Goal: Download file/media: Download file/media

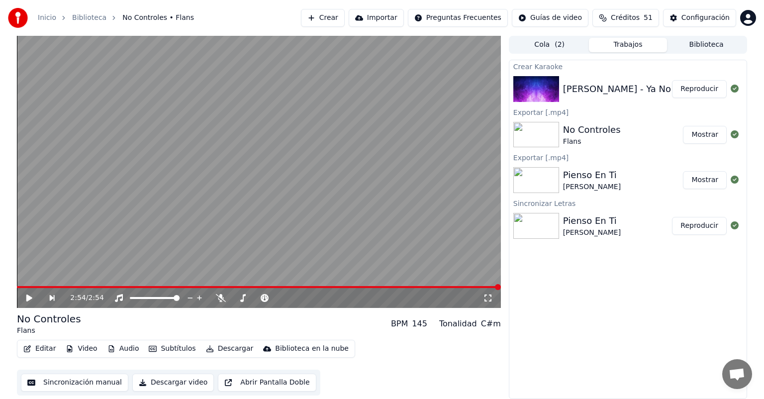
click at [36, 296] on icon at bounding box center [36, 298] width 23 height 8
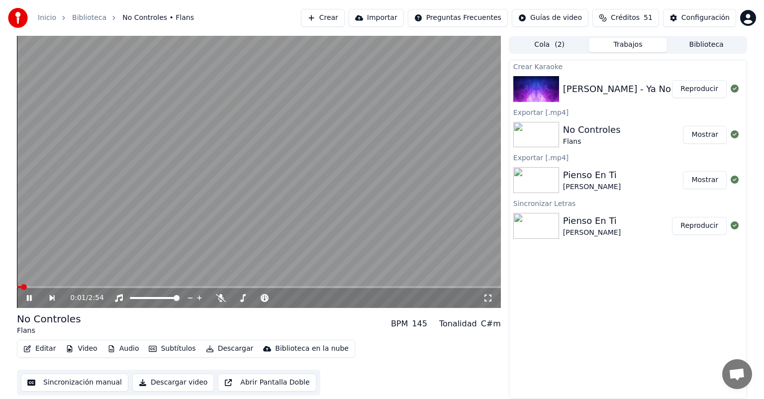
click at [686, 84] on button "Reproducir" at bounding box center [699, 89] width 55 height 18
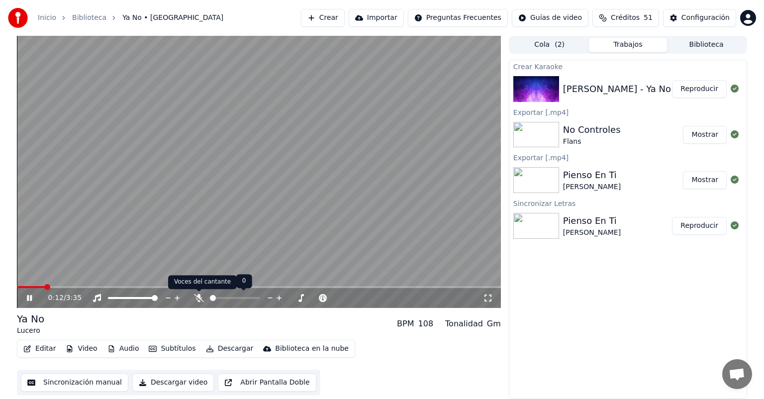
click at [198, 297] on icon at bounding box center [199, 298] width 10 height 8
click at [29, 353] on button "Editar" at bounding box center [39, 349] width 40 height 14
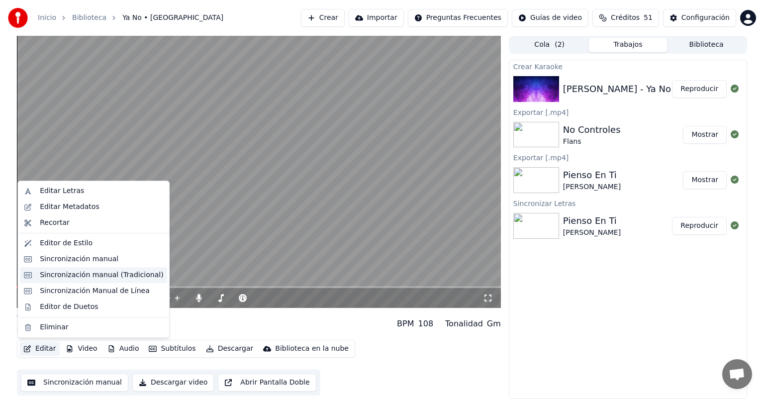
click at [60, 275] on div "Sincronización manual (Tradicional)" at bounding box center [101, 275] width 123 height 10
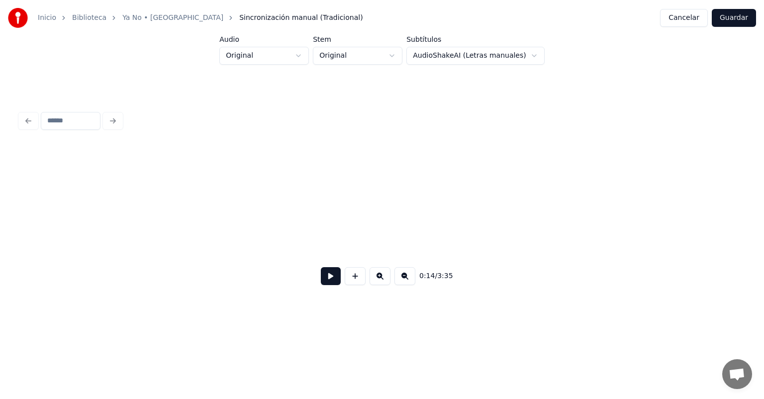
scroll to position [0, 1488]
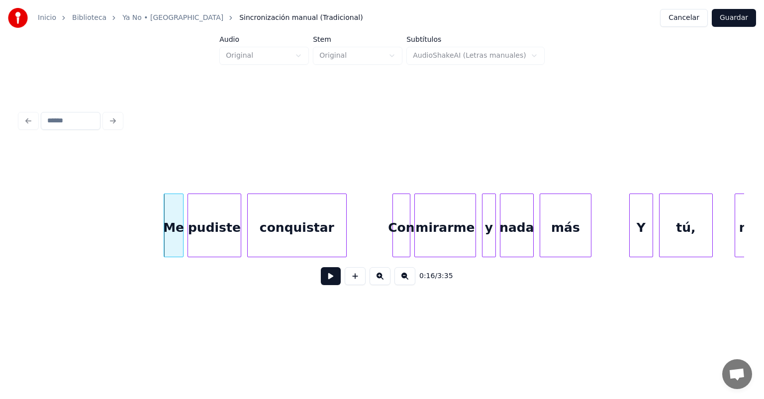
click at [327, 285] on button at bounding box center [331, 276] width 20 height 18
click at [630, 228] on div "Y" at bounding box center [639, 228] width 27 height 68
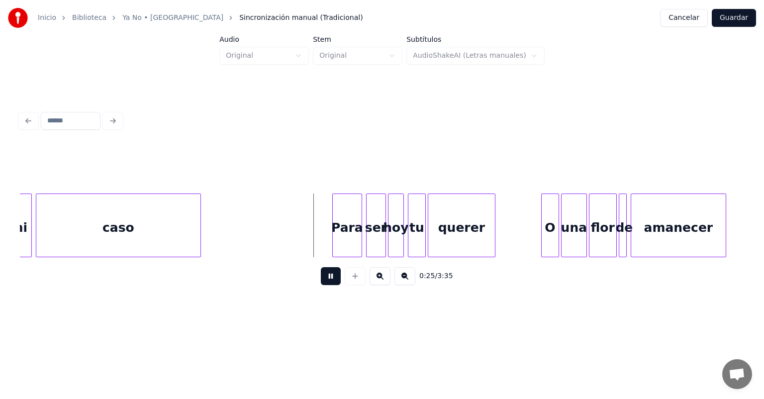
click at [321, 283] on button at bounding box center [331, 276] width 20 height 18
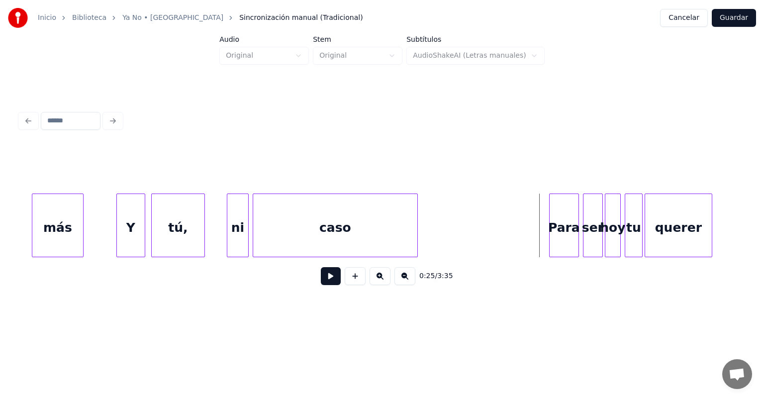
scroll to position [0, 1990]
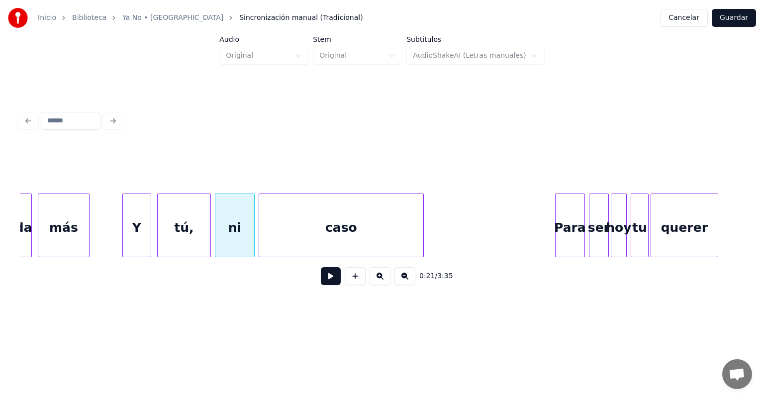
click at [321, 285] on button at bounding box center [331, 276] width 20 height 18
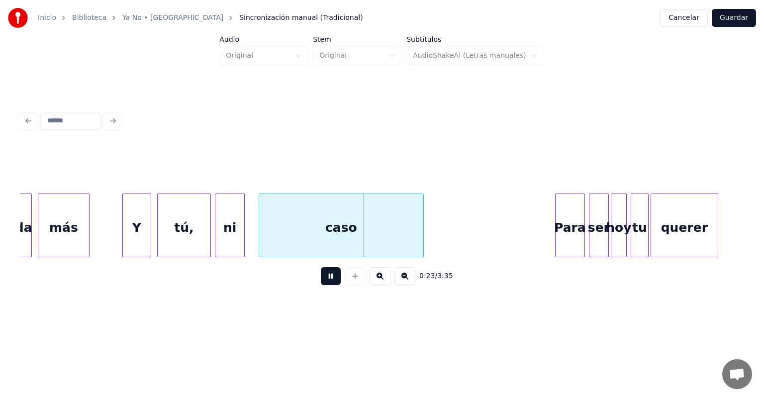
click at [260, 240] on div "caso" at bounding box center [341, 228] width 164 height 68
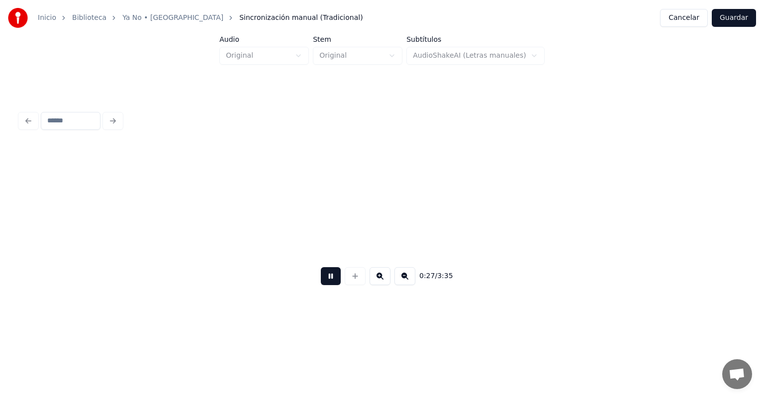
scroll to position [0, 2715]
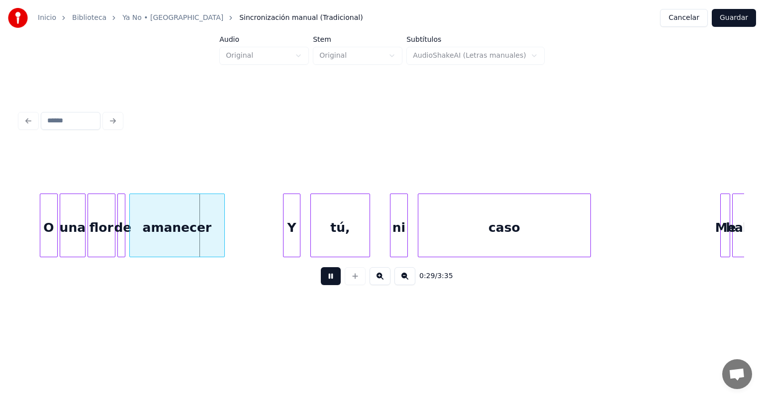
click at [286, 238] on div "Y" at bounding box center [292, 228] width 16 height 68
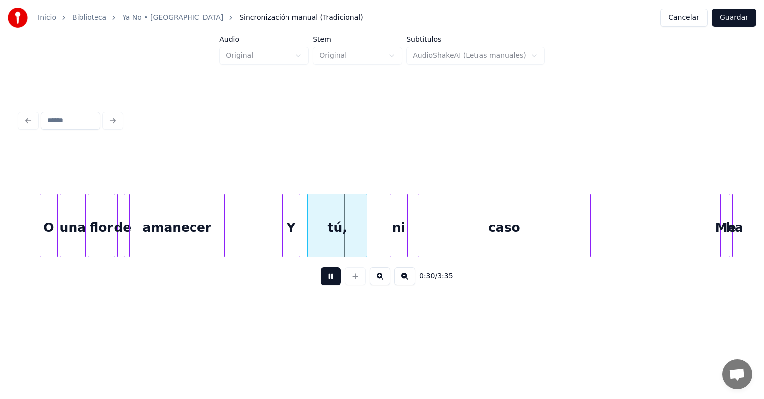
click at [322, 238] on div "tú," at bounding box center [337, 228] width 59 height 68
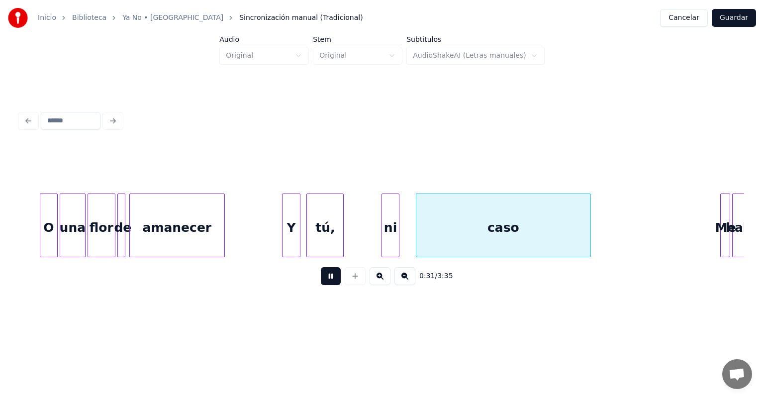
click at [418, 243] on div at bounding box center [417, 225] width 3 height 63
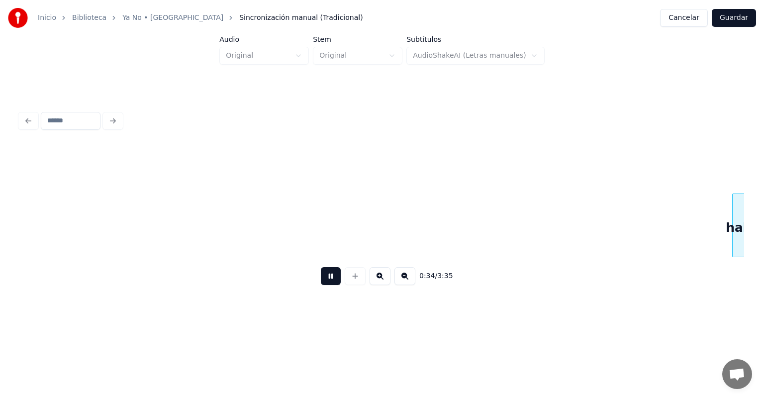
scroll to position [0, 3439]
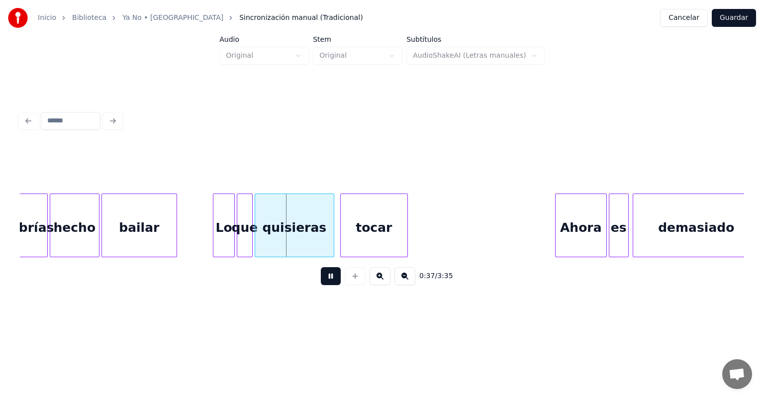
click at [233, 248] on div "Lo" at bounding box center [224, 226] width 22 height 64
click at [556, 229] on div "Ahora" at bounding box center [581, 228] width 51 height 68
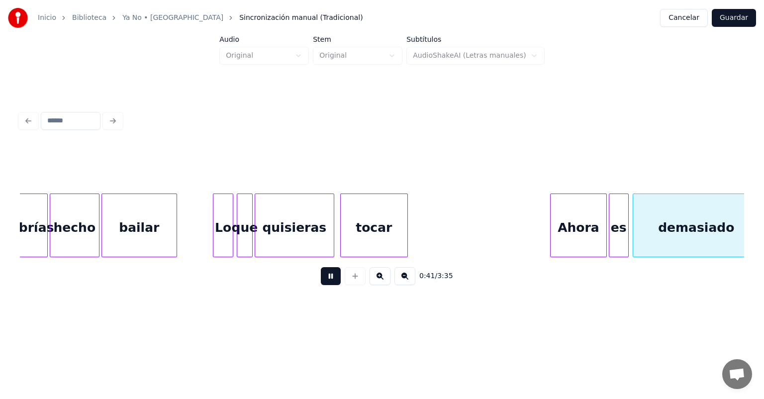
scroll to position [0, 4165]
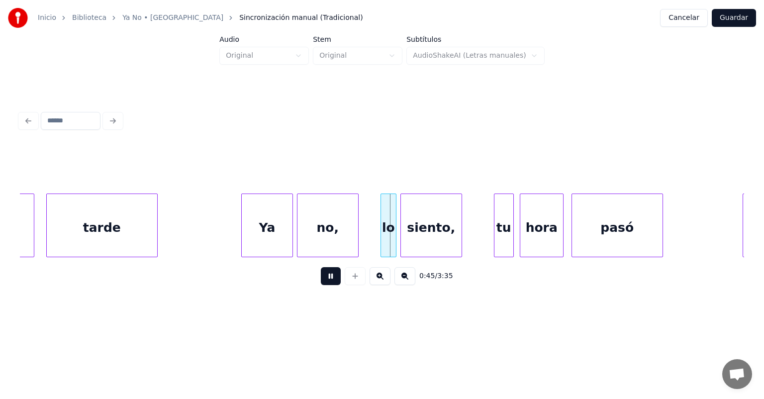
click at [383, 242] on div "lo" at bounding box center [388, 228] width 15 height 68
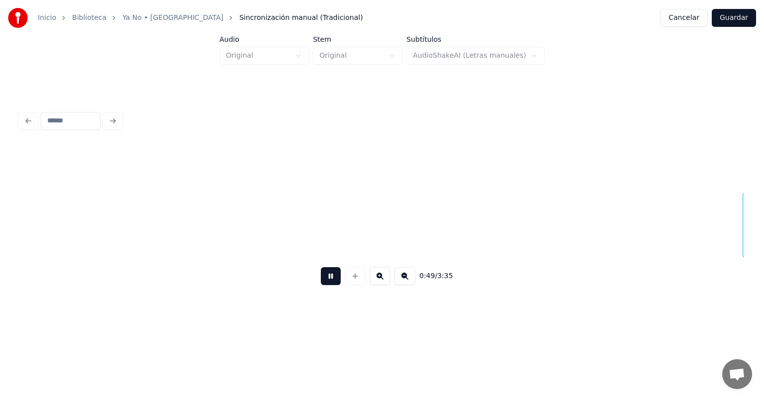
scroll to position [0, 4890]
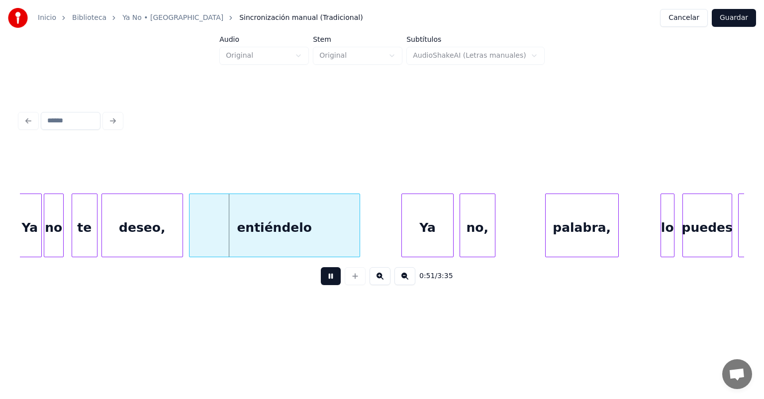
click at [407, 236] on div "Ya" at bounding box center [427, 228] width 51 height 68
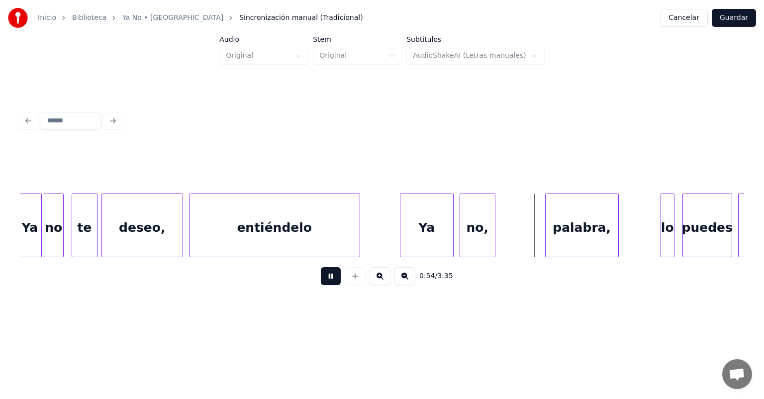
click at [547, 234] on div at bounding box center [547, 225] width 3 height 63
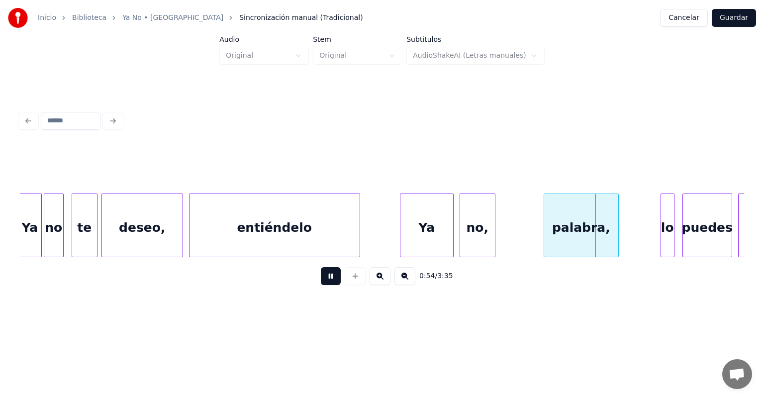
click at [662, 237] on div "lo" at bounding box center [667, 228] width 13 height 68
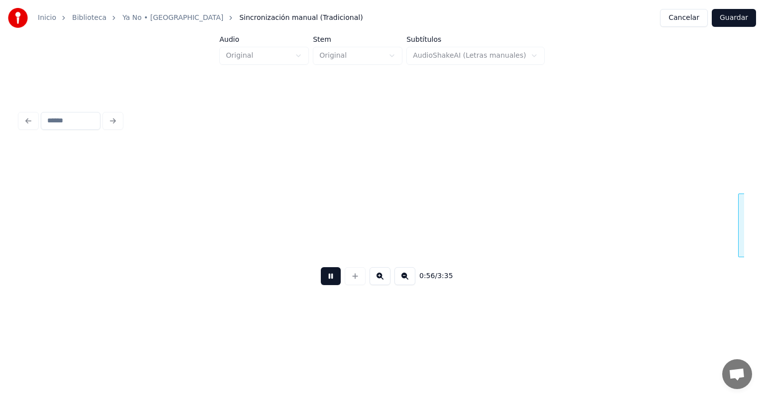
scroll to position [0, 5552]
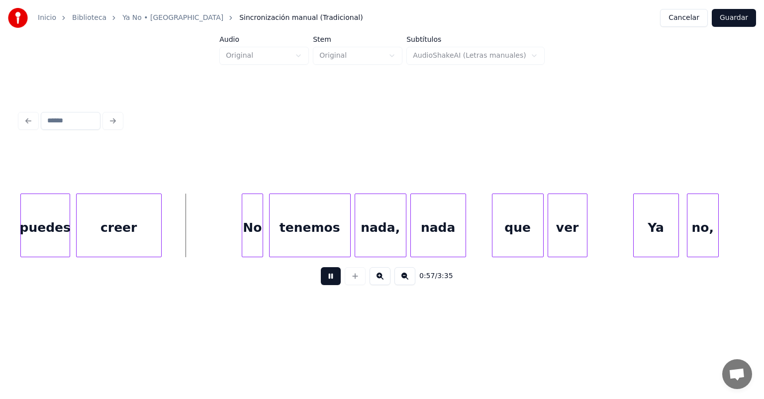
click at [245, 241] on div at bounding box center [243, 225] width 3 height 63
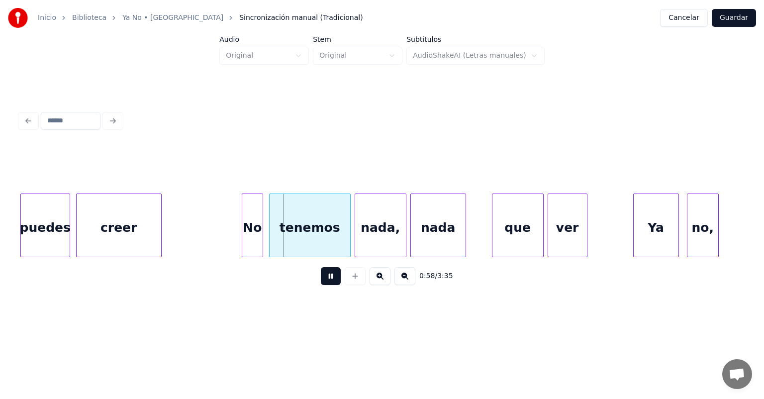
click at [271, 241] on div "tenemos" at bounding box center [310, 228] width 81 height 68
click at [243, 237] on div "No" at bounding box center [251, 228] width 21 height 68
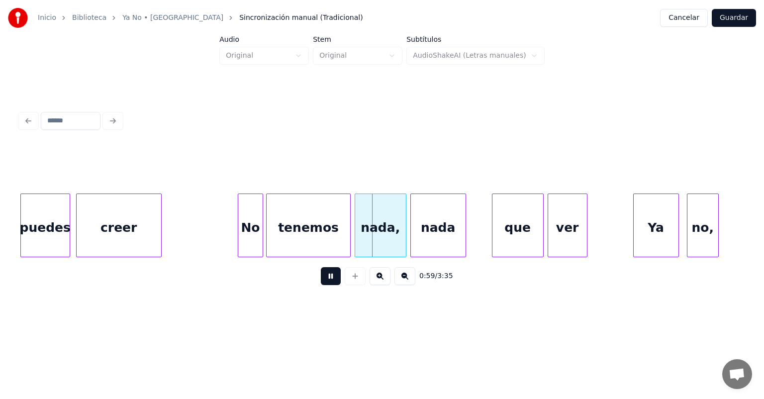
click at [494, 236] on div "que" at bounding box center [518, 228] width 51 height 68
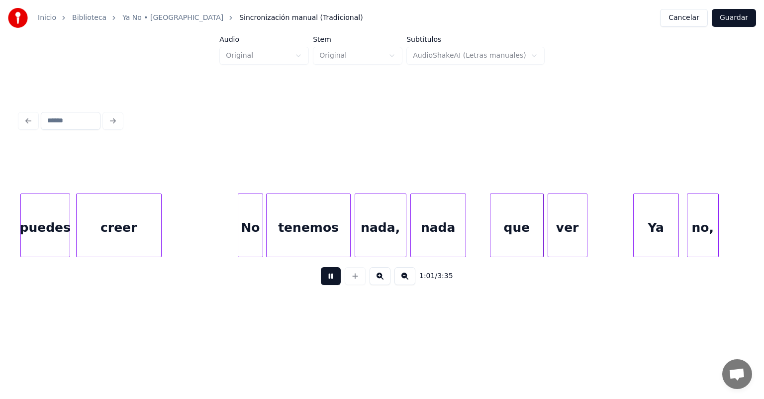
click at [635, 233] on div "Ya" at bounding box center [656, 228] width 45 height 68
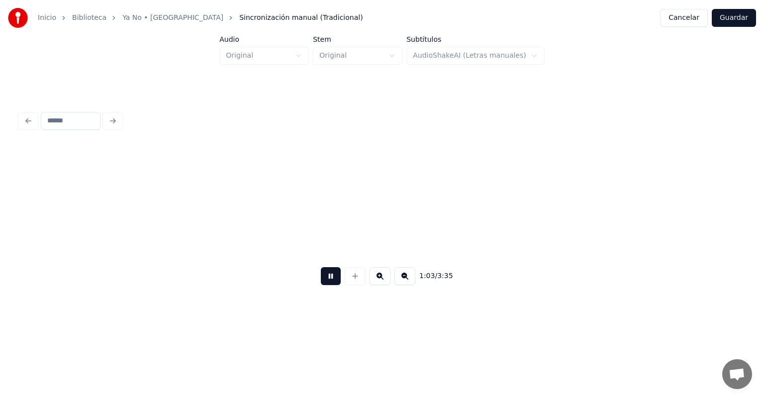
scroll to position [0, 6277]
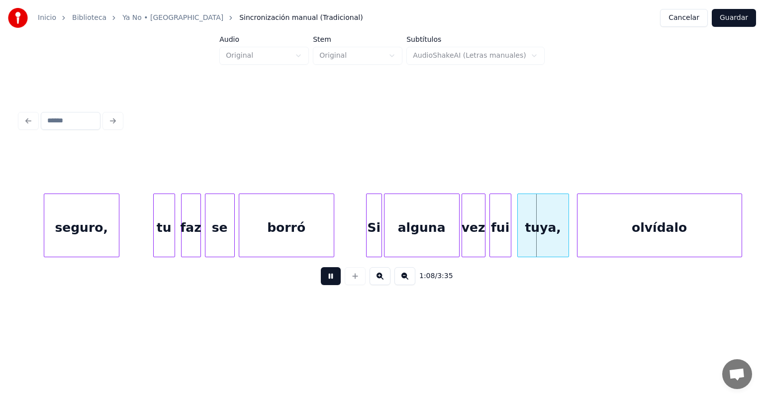
click at [278, 229] on div "borró" at bounding box center [286, 228] width 95 height 68
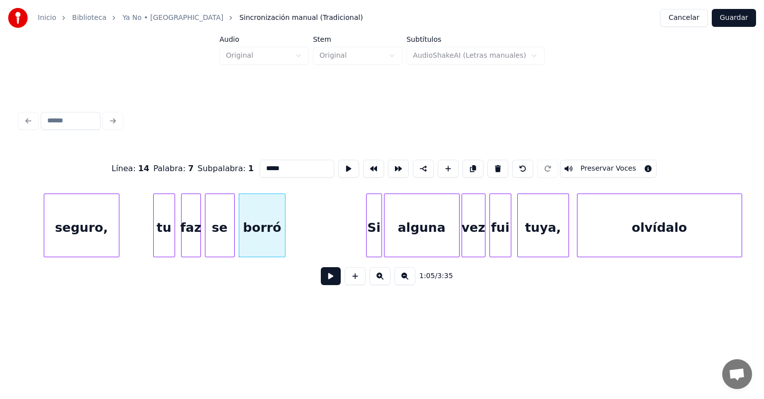
click at [328, 281] on button at bounding box center [331, 276] width 20 height 18
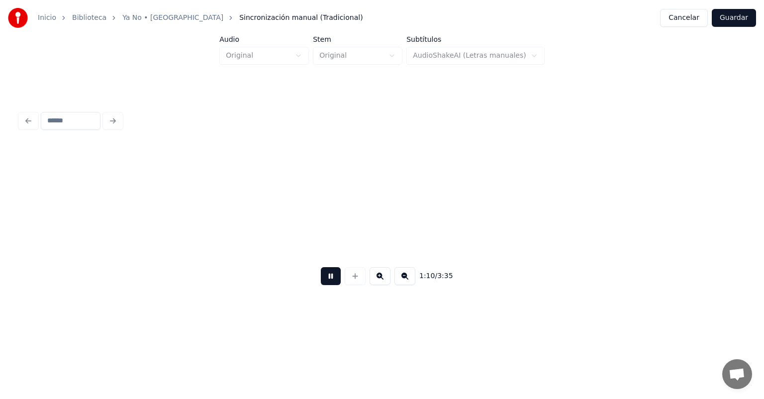
scroll to position [0, 7003]
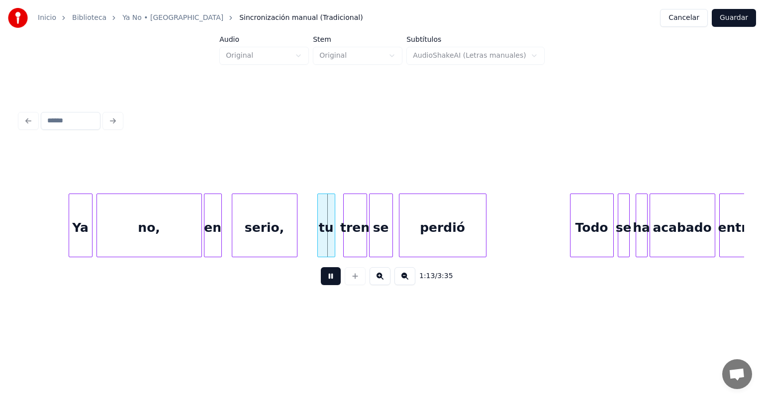
click at [219, 246] on div at bounding box center [219, 225] width 3 height 63
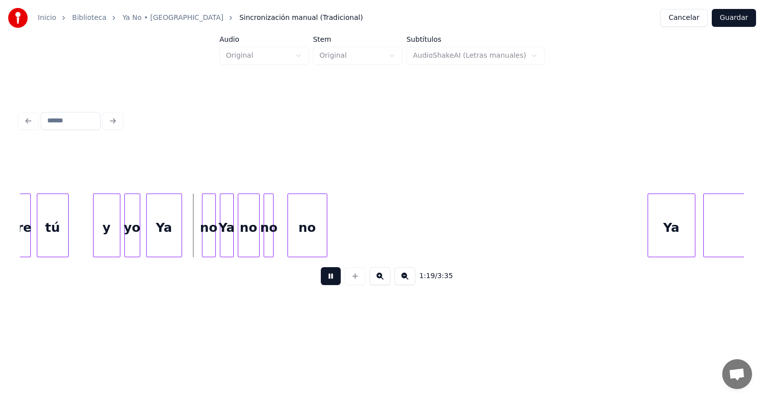
click at [96, 226] on div "y" at bounding box center [107, 228] width 26 height 68
click at [124, 235] on div "yo" at bounding box center [131, 228] width 16 height 68
click at [203, 237] on div "no" at bounding box center [209, 228] width 13 height 68
click at [321, 283] on button at bounding box center [331, 276] width 20 height 18
click at [158, 218] on div "Ya" at bounding box center [164, 228] width 35 height 68
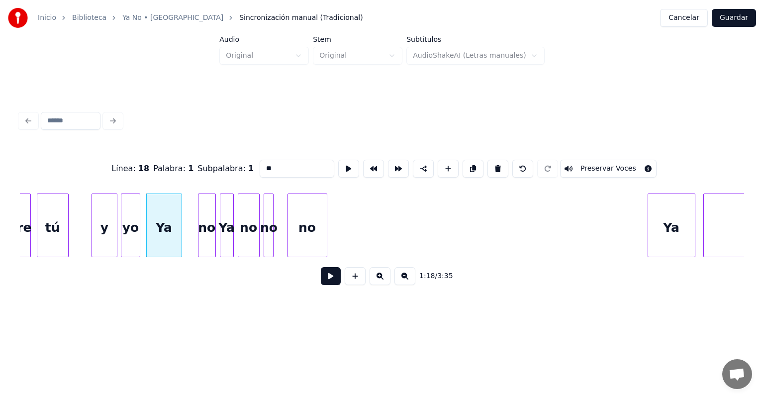
click at [333, 283] on button at bounding box center [331, 276] width 20 height 18
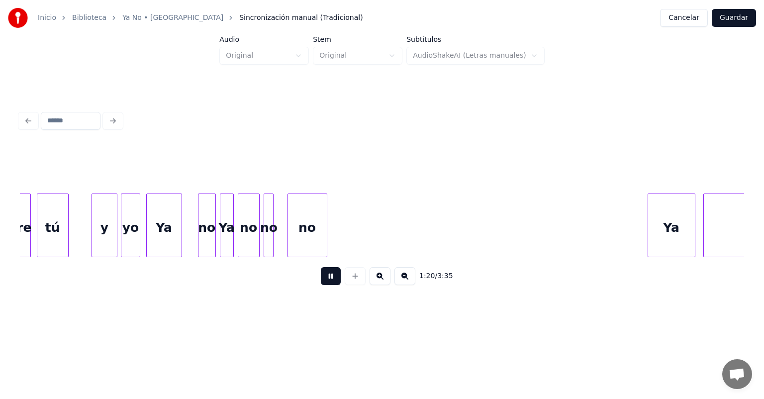
click at [321, 279] on button at bounding box center [331, 276] width 20 height 18
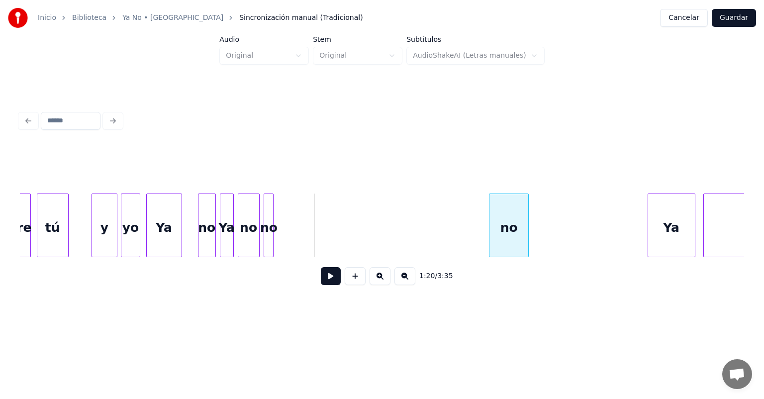
click at [497, 226] on div "no" at bounding box center [509, 228] width 39 height 68
click at [430, 230] on div "no" at bounding box center [425, 228] width 10 height 68
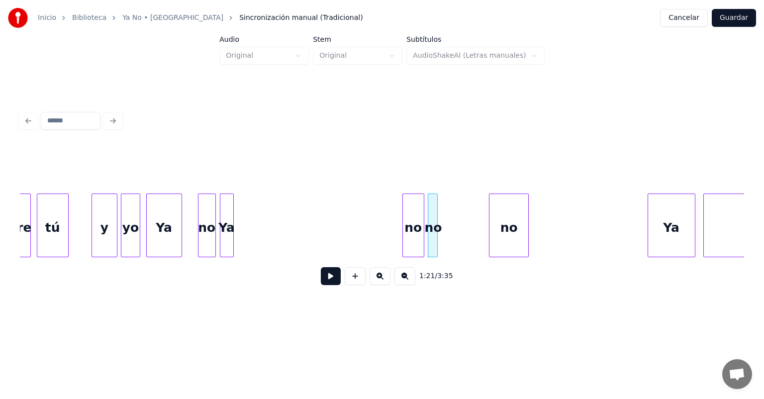
click at [414, 224] on div "no" at bounding box center [413, 228] width 21 height 68
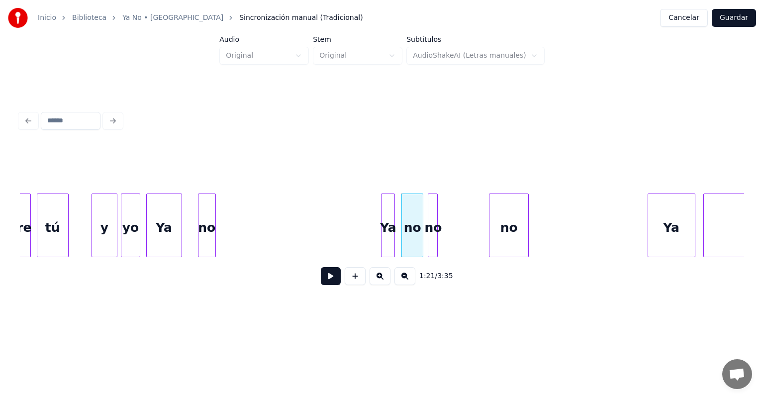
click at [390, 237] on div "Ya" at bounding box center [388, 228] width 13 height 68
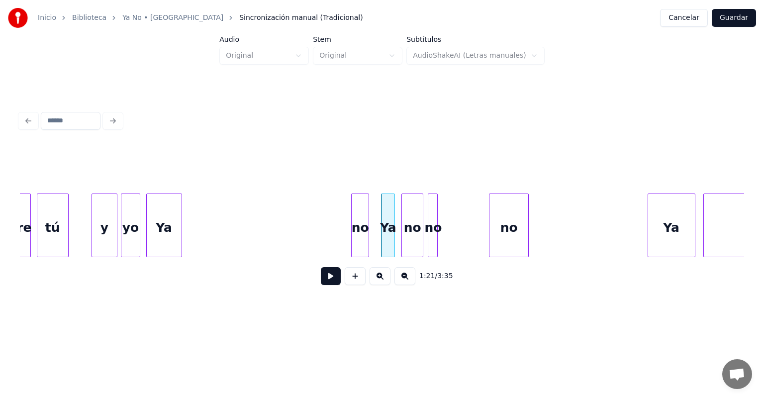
click at [358, 240] on div "no" at bounding box center [360, 228] width 17 height 68
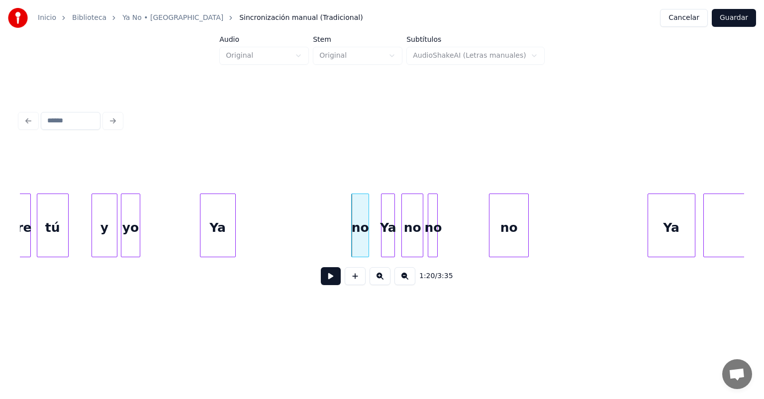
click at [219, 237] on div "Ya" at bounding box center [218, 228] width 35 height 68
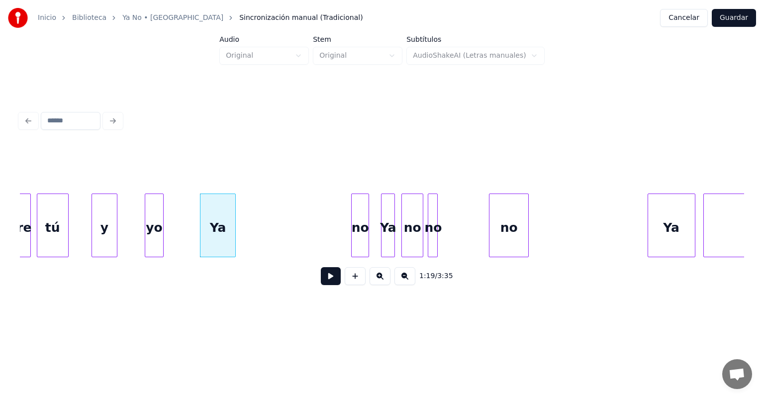
click at [158, 239] on div "yo" at bounding box center [154, 228] width 18 height 68
click at [105, 237] on div "y" at bounding box center [104, 228] width 24 height 68
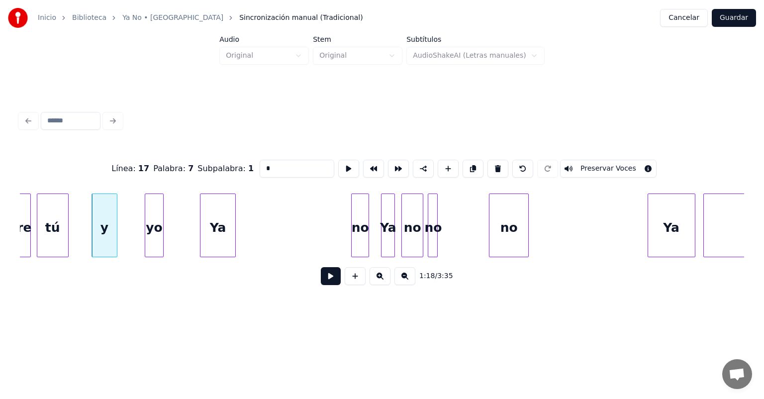
click at [321, 276] on button at bounding box center [331, 276] width 20 height 18
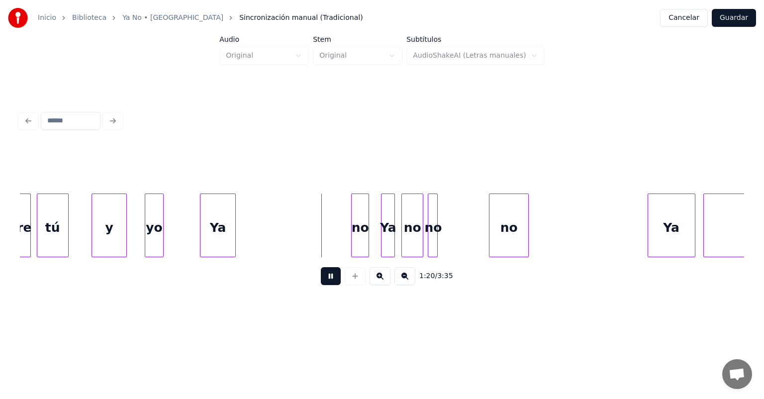
click at [123, 233] on div at bounding box center [124, 225] width 3 height 63
click at [174, 243] on div at bounding box center [173, 225] width 3 height 63
click at [181, 246] on div at bounding box center [180, 225] width 3 height 63
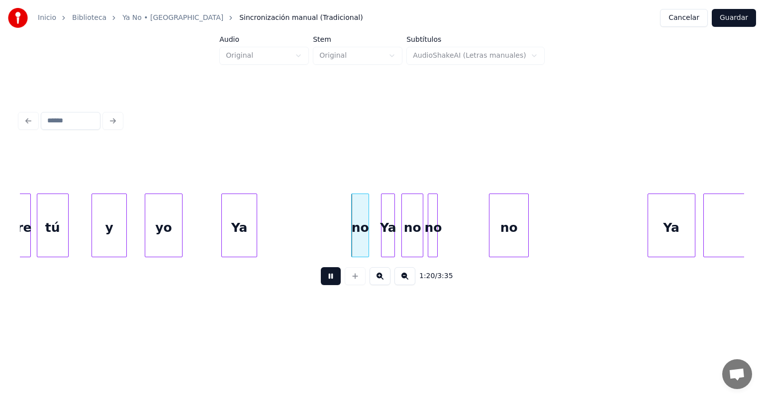
click at [232, 250] on div "Ya" at bounding box center [239, 228] width 35 height 68
click at [351, 231] on div at bounding box center [352, 225] width 3 height 63
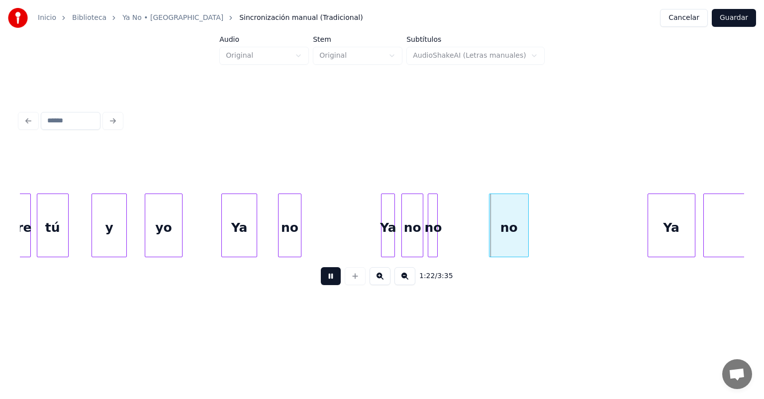
click at [285, 238] on div "no" at bounding box center [290, 228] width 23 height 68
click at [275, 238] on div at bounding box center [275, 225] width 3 height 63
click at [307, 241] on div at bounding box center [307, 225] width 3 height 63
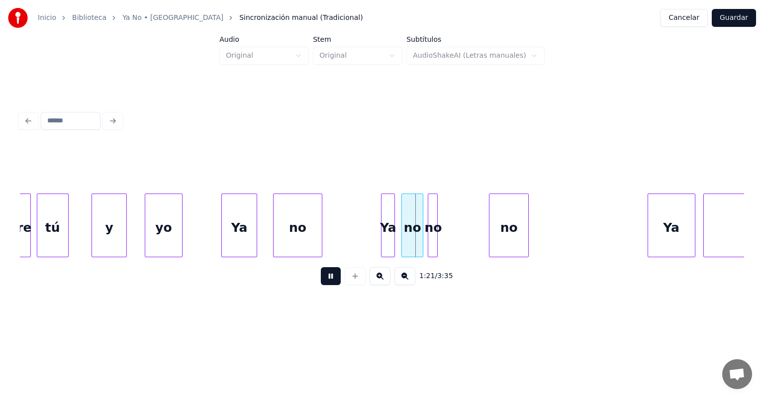
click at [320, 243] on div at bounding box center [320, 225] width 3 height 63
click at [331, 277] on button at bounding box center [331, 276] width 20 height 18
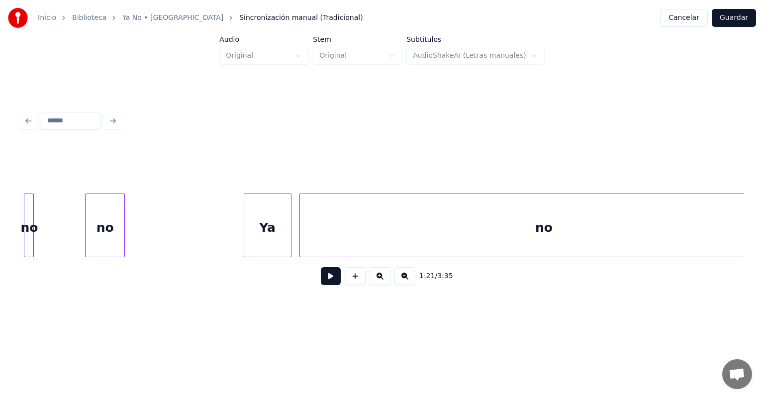
scroll to position [0, 8179]
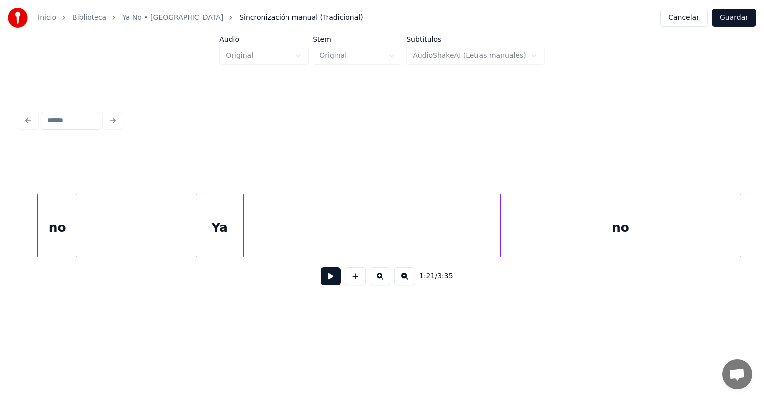
click at [501, 237] on div at bounding box center [502, 225] width 3 height 63
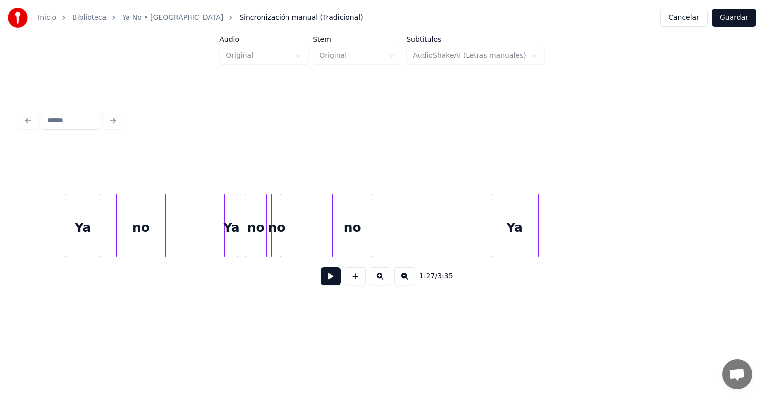
scroll to position [0, 7872]
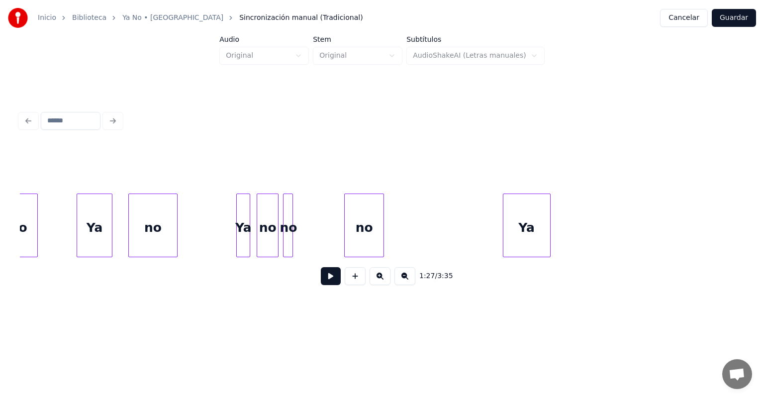
click at [321, 281] on button at bounding box center [331, 276] width 20 height 18
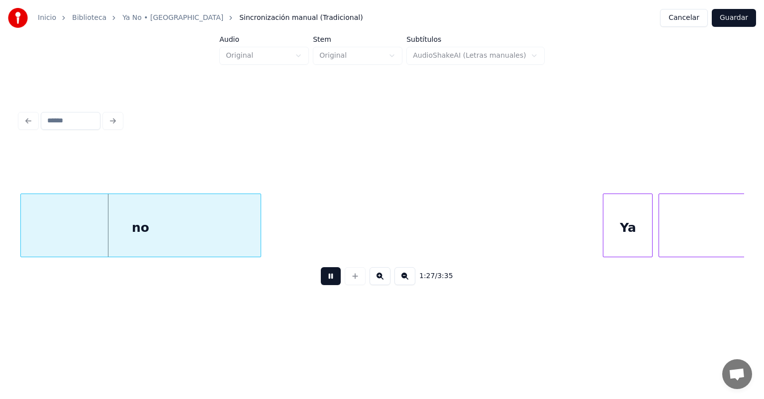
click at [328, 282] on button at bounding box center [331, 276] width 20 height 18
click at [295, 257] on div "no Ya no" at bounding box center [382, 226] width 724 height 64
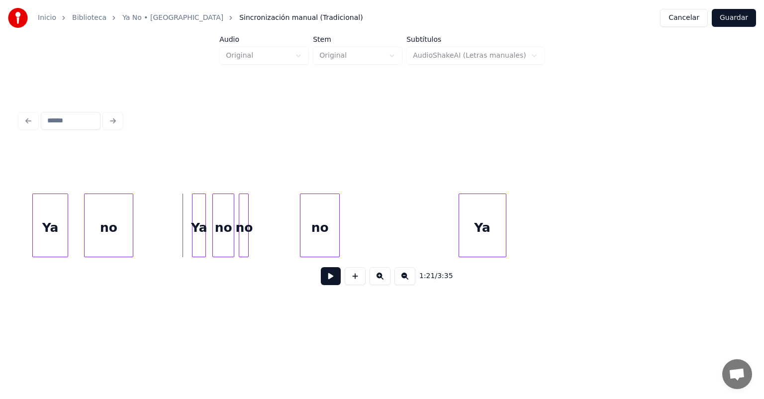
scroll to position [0, 7916]
click at [106, 237] on div "no" at bounding box center [109, 228] width 48 height 68
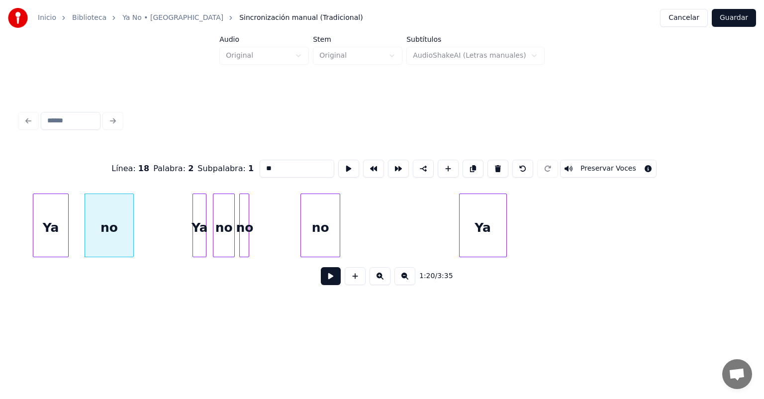
click at [329, 275] on button at bounding box center [331, 276] width 20 height 18
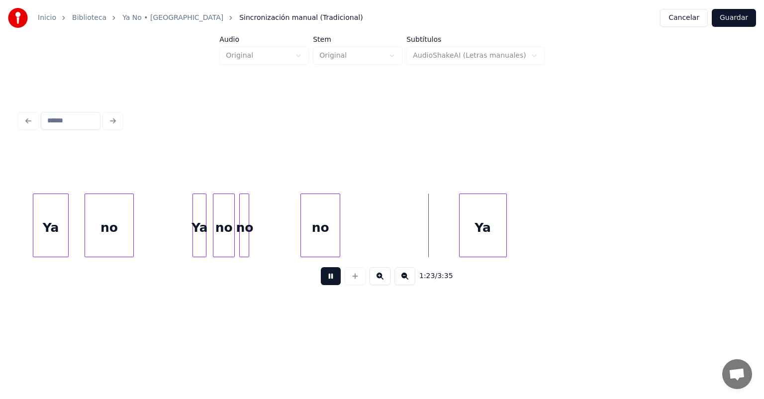
click at [329, 275] on button at bounding box center [331, 276] width 20 height 18
click at [650, 233] on div "Ya" at bounding box center [651, 228] width 47 height 68
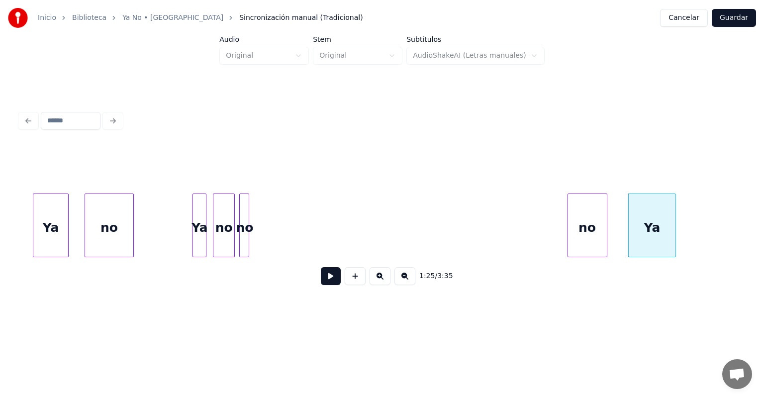
click at [585, 218] on div "no" at bounding box center [587, 228] width 39 height 68
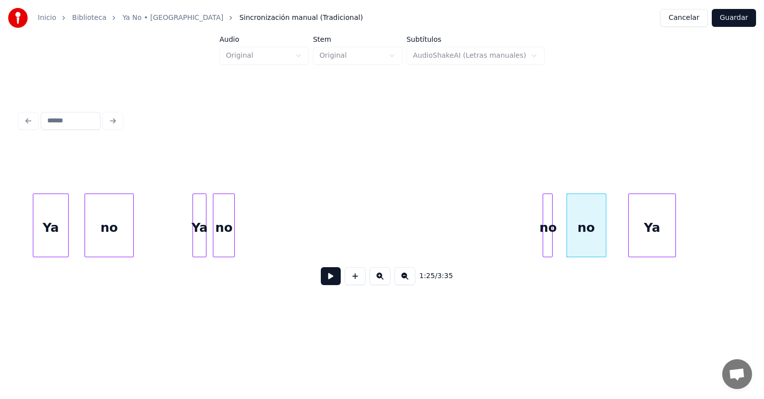
click at [548, 236] on div "no" at bounding box center [548, 228] width 10 height 68
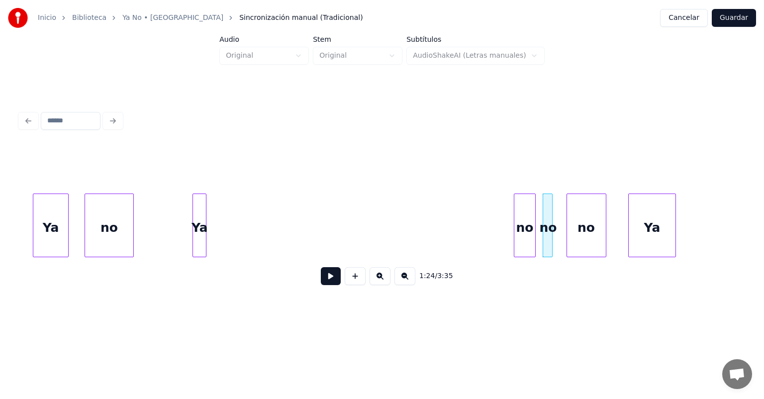
click at [525, 243] on div "no" at bounding box center [524, 228] width 21 height 68
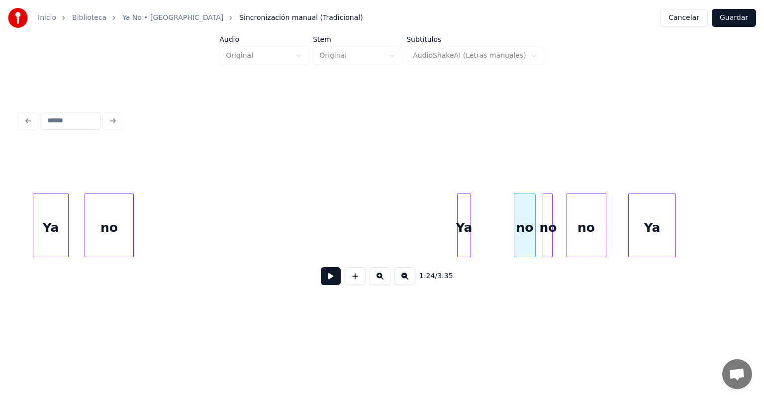
click at [461, 239] on div "Ya" at bounding box center [464, 228] width 13 height 68
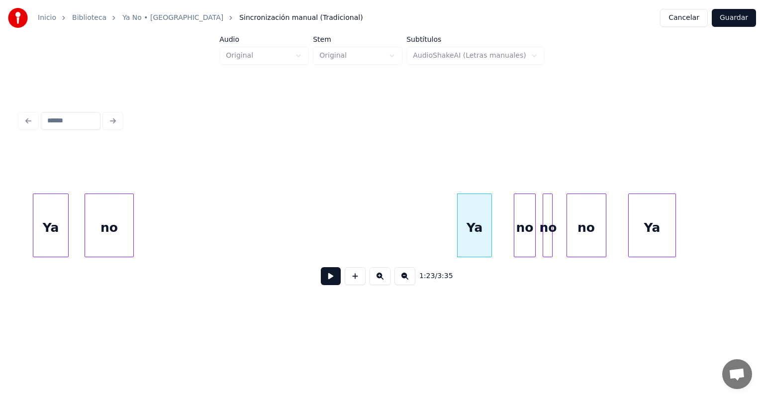
click at [491, 238] on div at bounding box center [490, 225] width 3 height 63
click at [323, 284] on button at bounding box center [331, 276] width 20 height 18
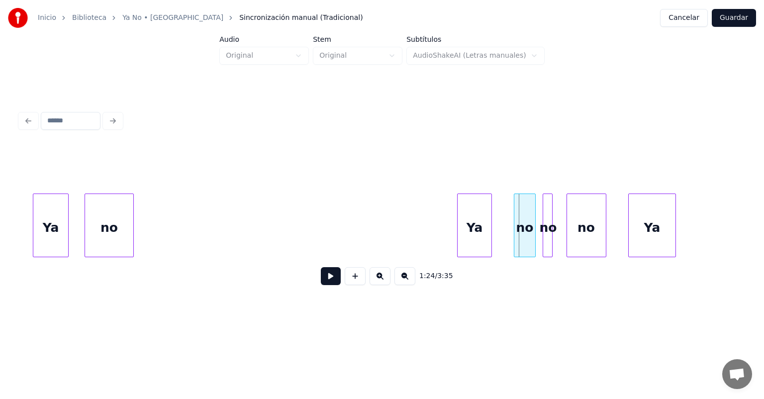
click at [323, 284] on button at bounding box center [331, 276] width 20 height 18
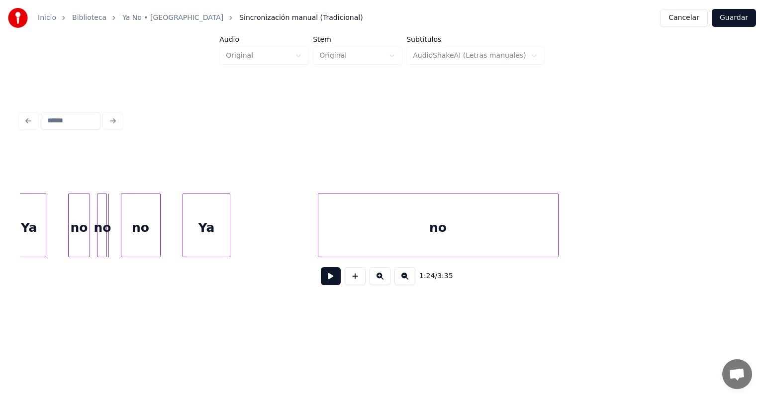
scroll to position [0, 8391]
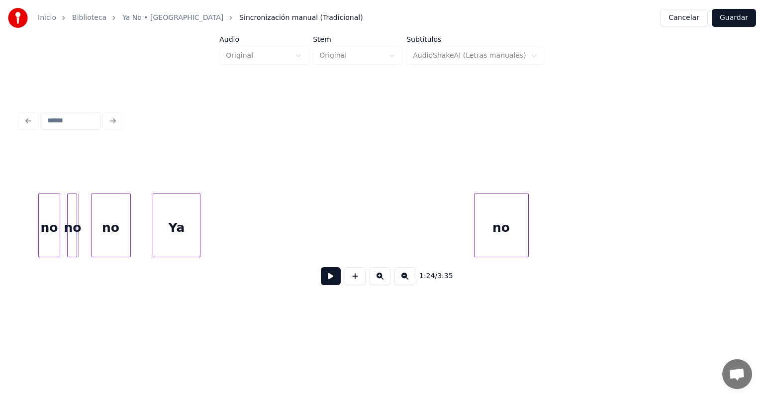
click at [475, 229] on div at bounding box center [476, 225] width 3 height 63
click at [323, 279] on button at bounding box center [331, 276] width 20 height 18
click at [440, 244] on div "Ya" at bounding box center [443, 228] width 47 height 68
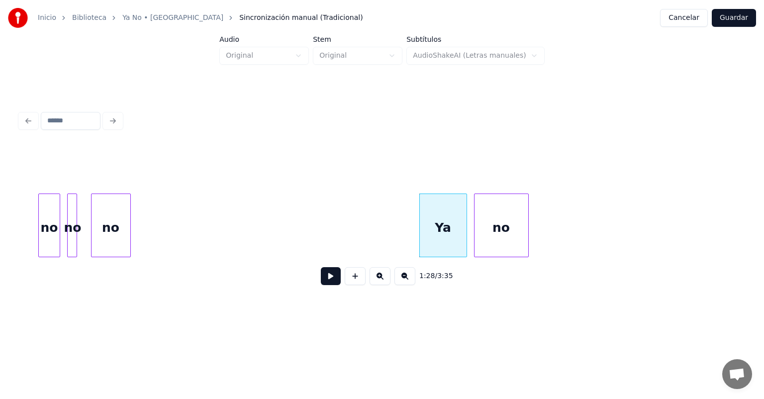
click at [330, 283] on button at bounding box center [331, 276] width 20 height 18
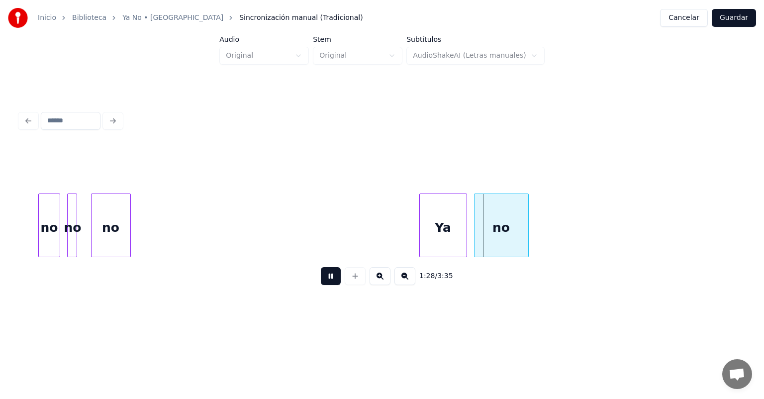
click at [330, 283] on button at bounding box center [331, 276] width 20 height 18
click at [157, 239] on div "no" at bounding box center [165, 228] width 39 height 68
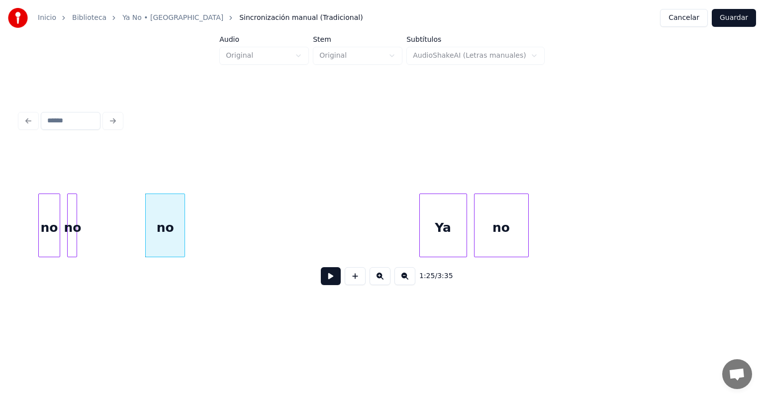
click at [77, 243] on div "no" at bounding box center [73, 228] width 10 height 68
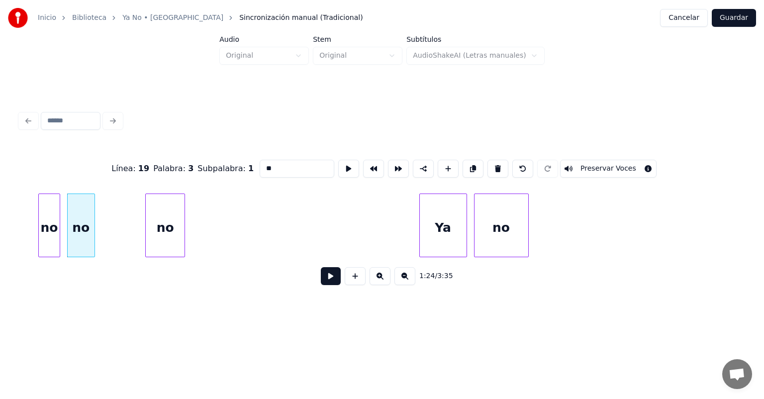
click at [93, 249] on div at bounding box center [93, 225] width 3 height 63
click at [102, 247] on div "no" at bounding box center [106, 228] width 27 height 68
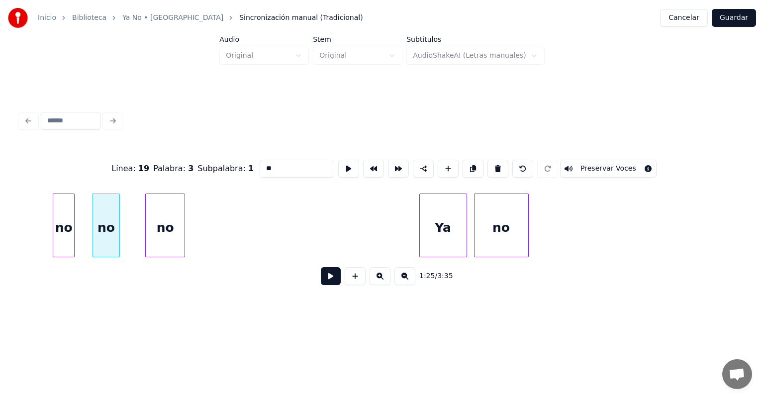
click at [74, 244] on div "no" at bounding box center [64, 226] width 22 height 64
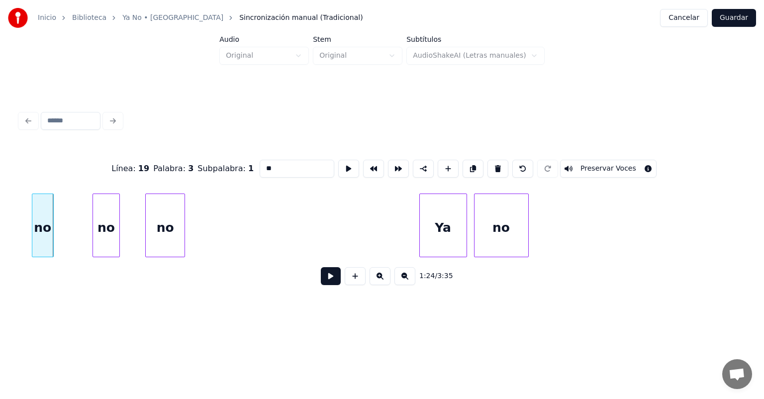
click at [33, 245] on div "no" at bounding box center [43, 226] width 22 height 64
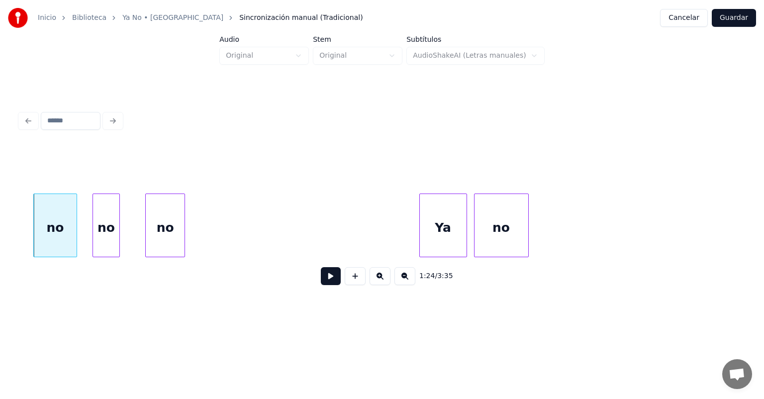
click at [325, 285] on button at bounding box center [331, 276] width 20 height 18
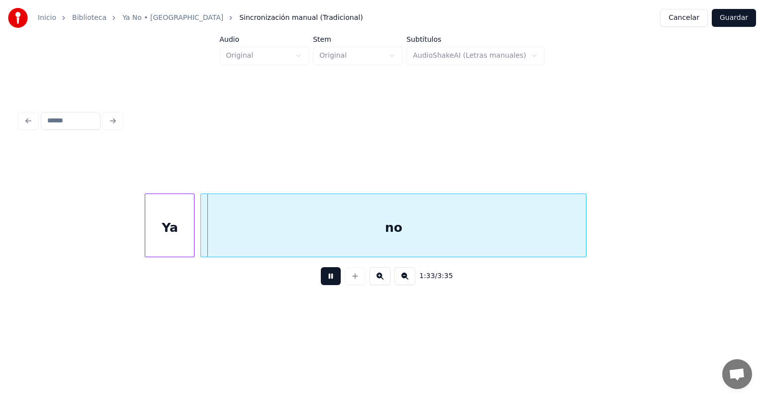
click at [147, 234] on div "Ya" at bounding box center [169, 228] width 49 height 68
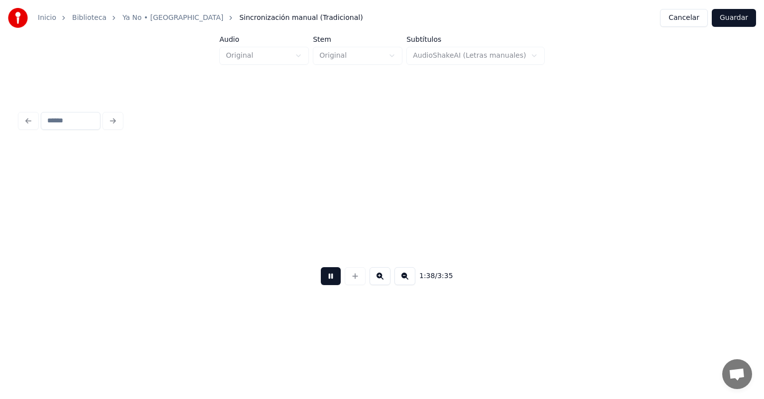
scroll to position [0, 9842]
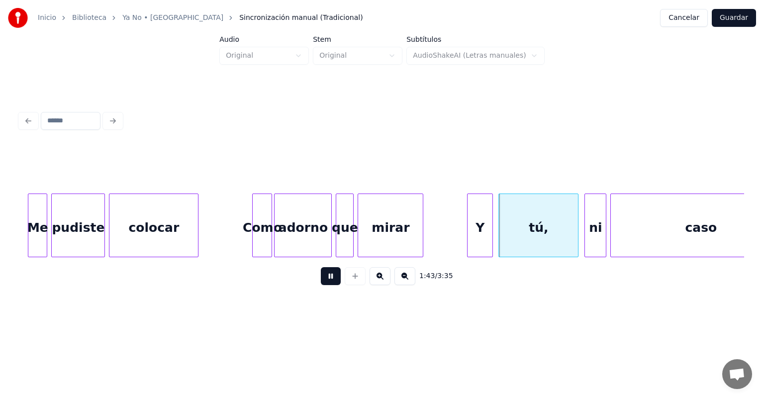
click at [501, 235] on div at bounding box center [500, 225] width 3 height 63
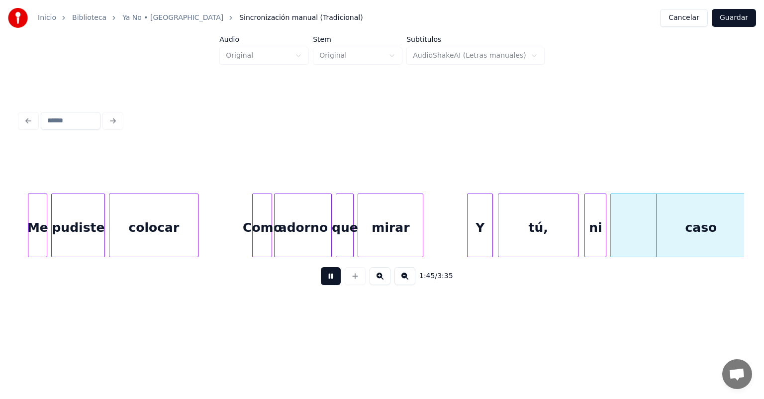
click at [373, 225] on div "mirar" at bounding box center [390, 228] width 65 height 68
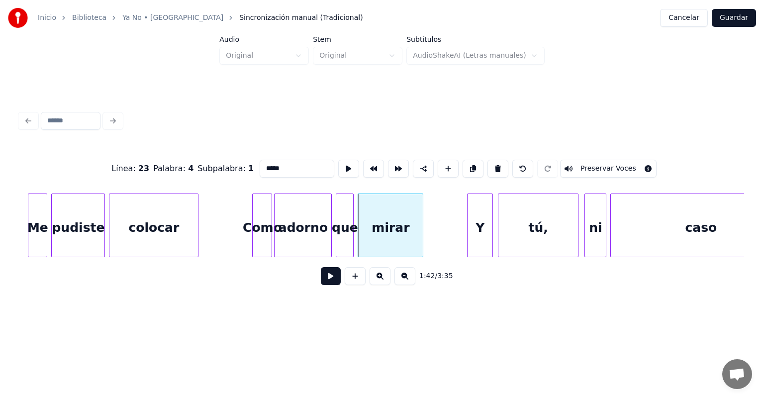
click at [477, 231] on div "Y" at bounding box center [480, 228] width 25 height 68
type input "*"
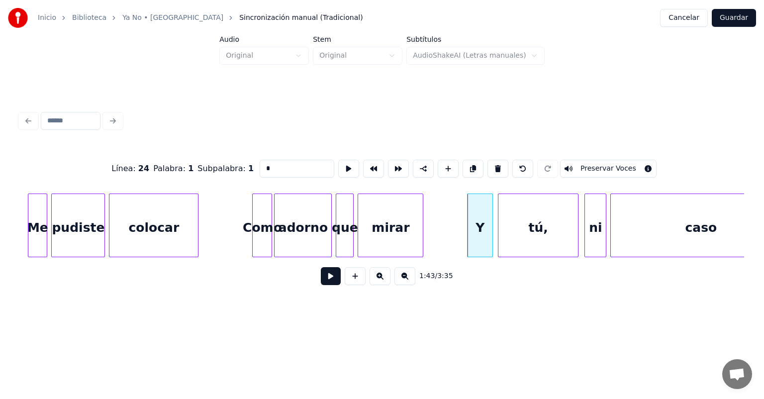
click at [325, 277] on button at bounding box center [331, 276] width 20 height 18
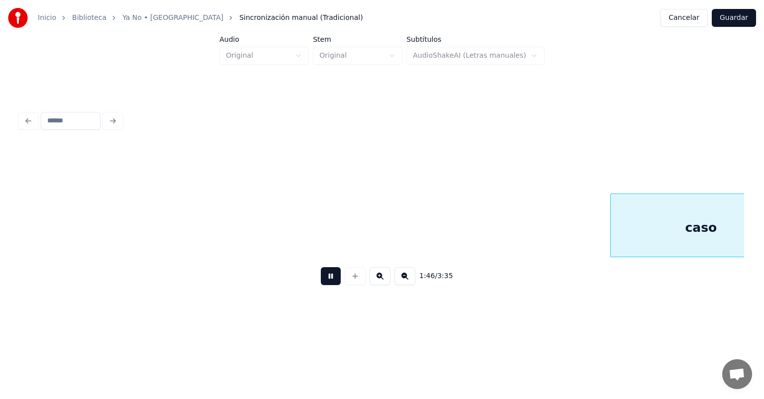
scroll to position [0, 10566]
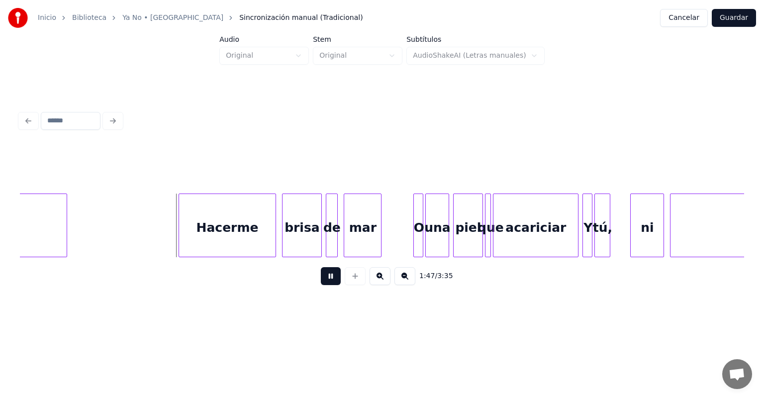
click at [183, 236] on div "Hacerme" at bounding box center [227, 228] width 97 height 68
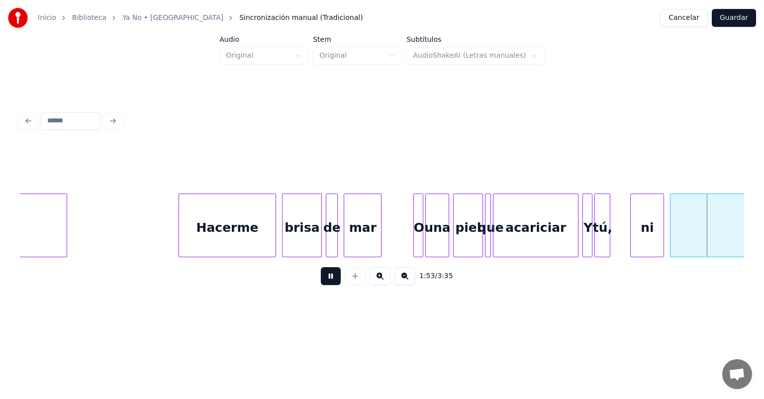
click at [321, 281] on button at bounding box center [331, 276] width 20 height 18
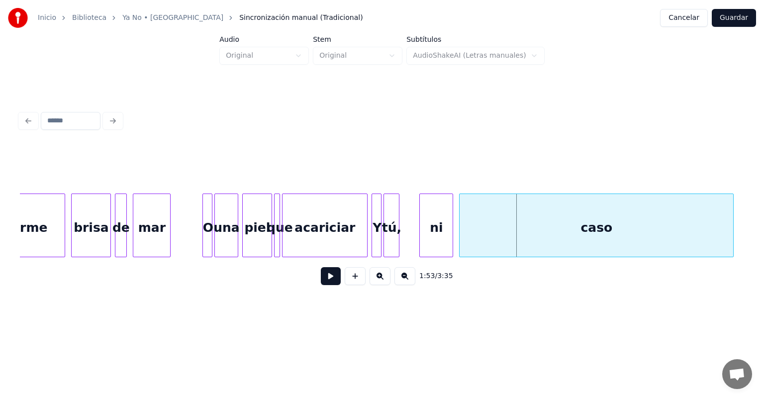
scroll to position [0, 10807]
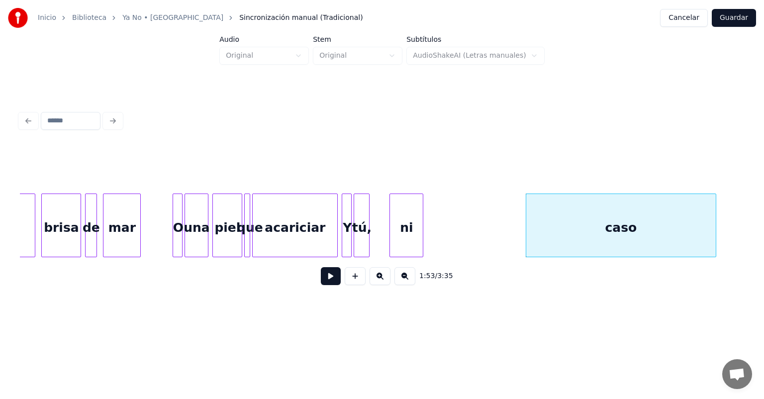
click at [321, 282] on button at bounding box center [331, 276] width 20 height 18
click at [321, 280] on button at bounding box center [331, 276] width 20 height 18
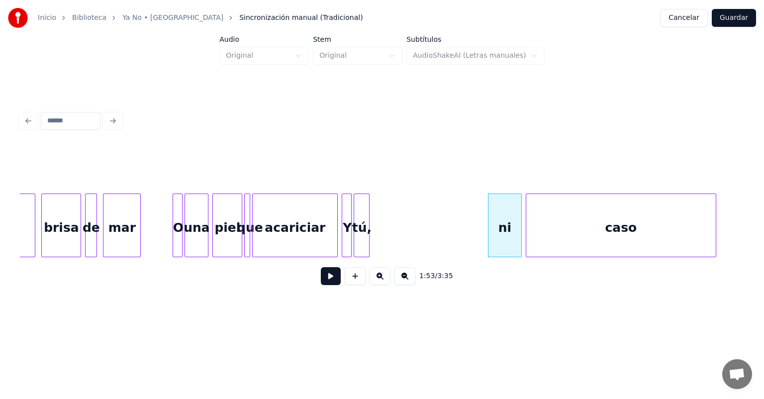
click at [327, 280] on button at bounding box center [331, 276] width 20 height 18
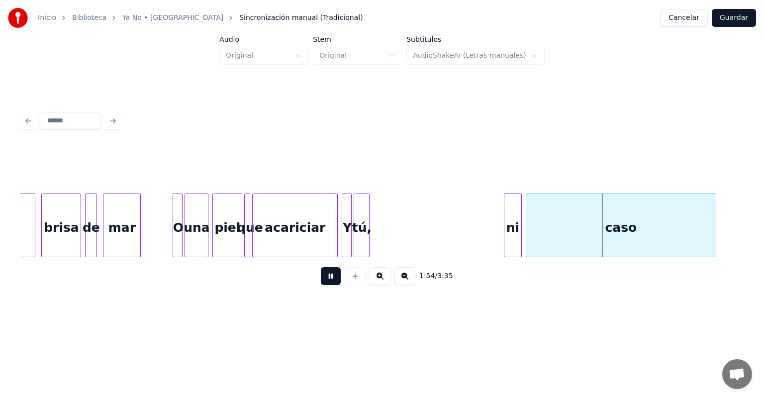
click at [329, 284] on button at bounding box center [331, 276] width 20 height 18
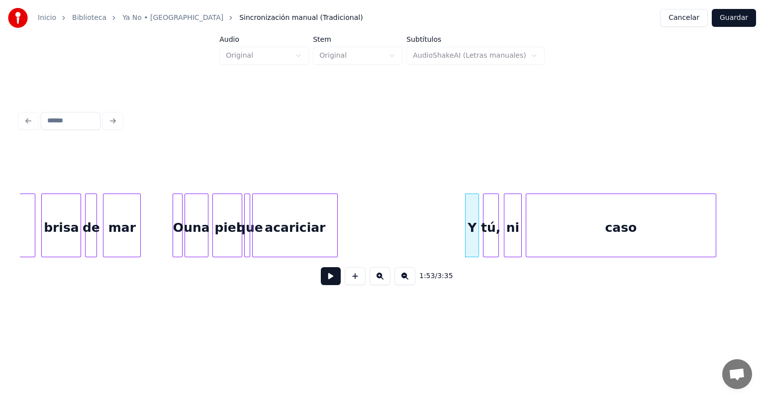
click at [327, 283] on button at bounding box center [331, 276] width 20 height 18
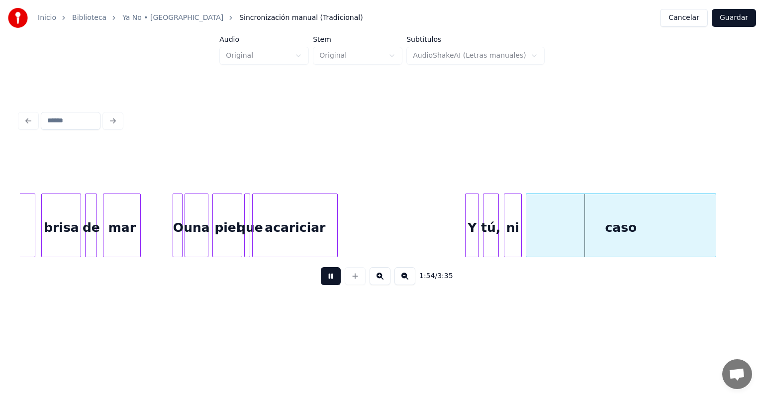
click at [321, 281] on button at bounding box center [331, 276] width 20 height 18
click at [300, 231] on div "acariciar" at bounding box center [295, 228] width 85 height 68
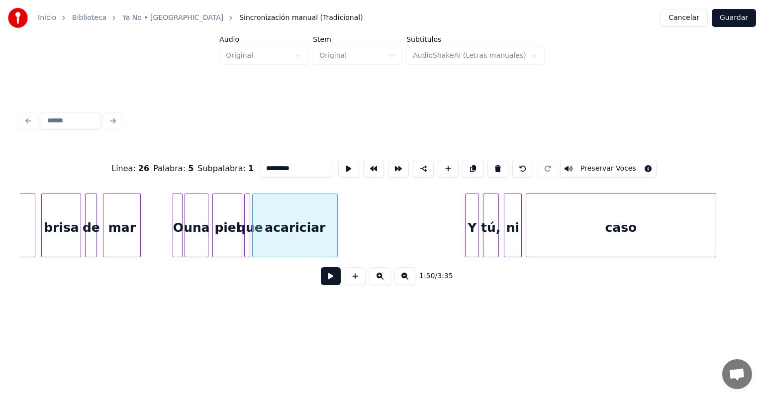
click at [321, 279] on button at bounding box center [331, 276] width 20 height 18
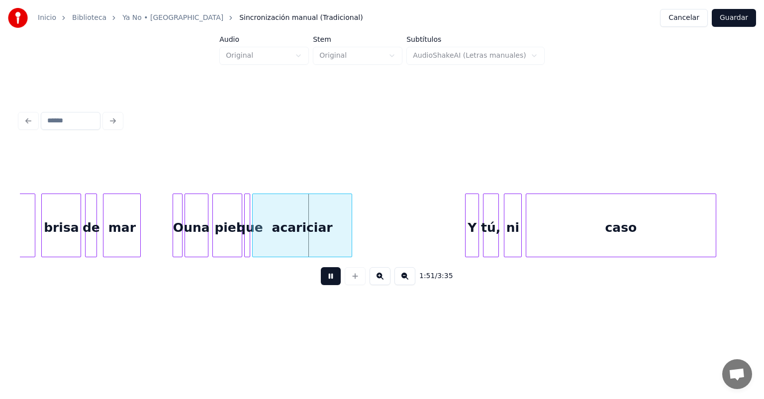
click at [472, 239] on div "Y" at bounding box center [472, 228] width 13 height 68
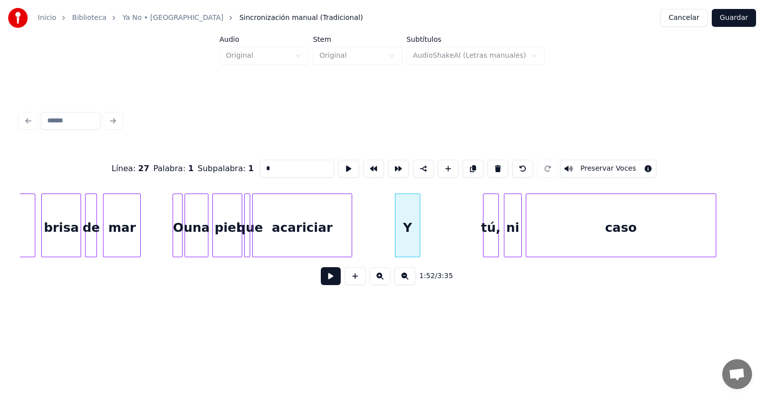
click at [321, 283] on button at bounding box center [331, 276] width 20 height 18
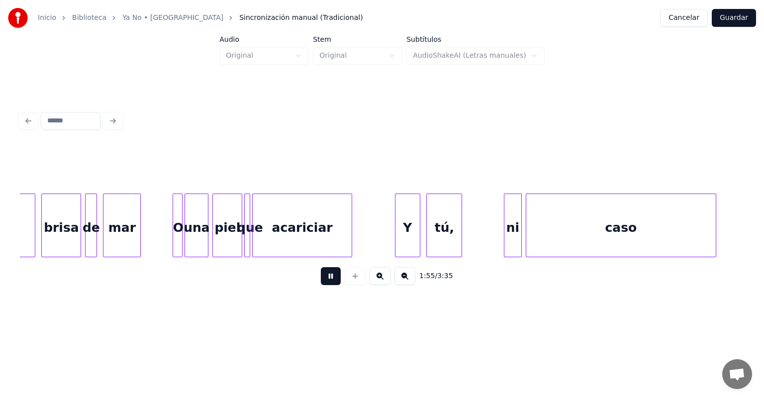
scroll to position [0, 11533]
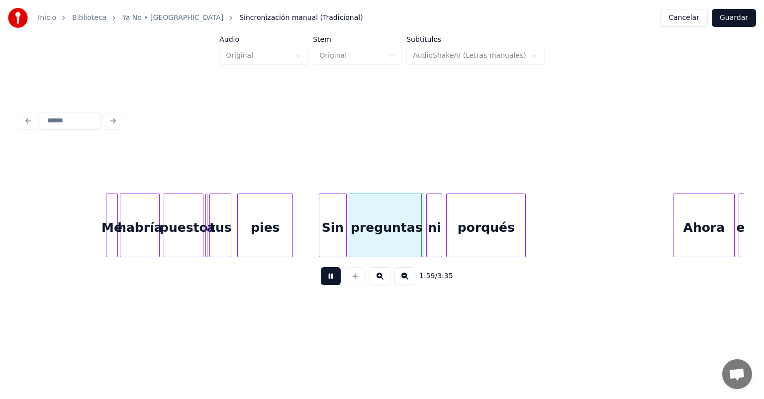
click at [674, 234] on div at bounding box center [675, 225] width 3 height 63
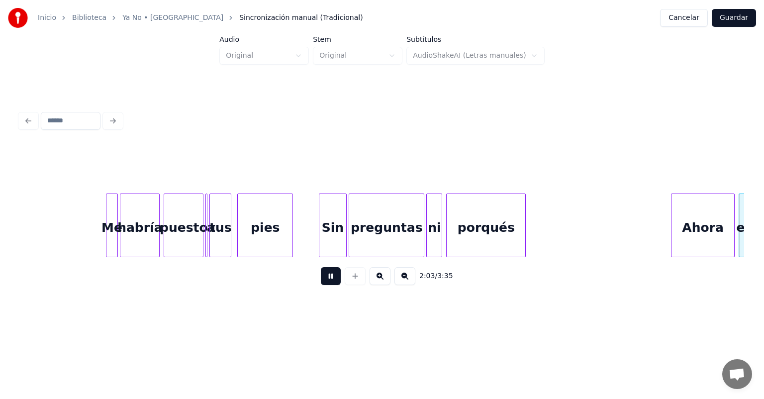
scroll to position [0, 12257]
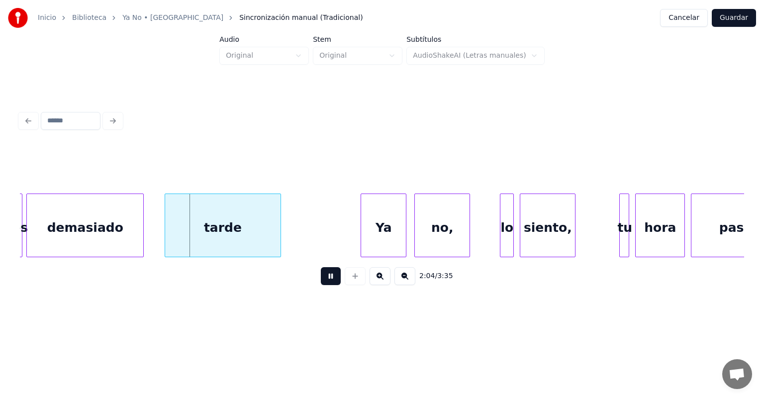
click at [166, 234] on div at bounding box center [166, 225] width 3 height 63
click at [362, 228] on div at bounding box center [362, 225] width 3 height 63
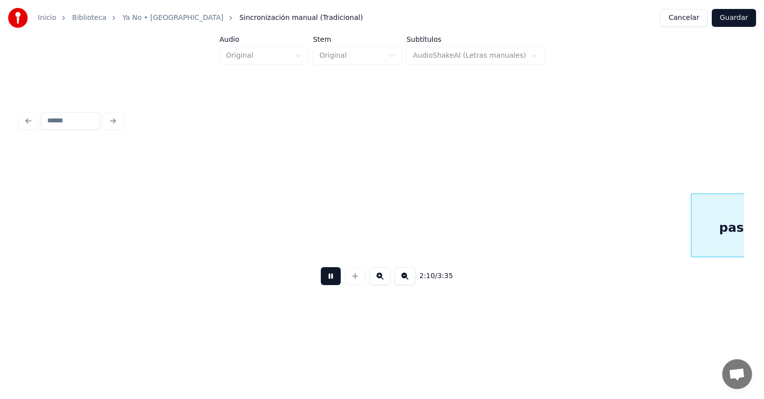
scroll to position [0, 12982]
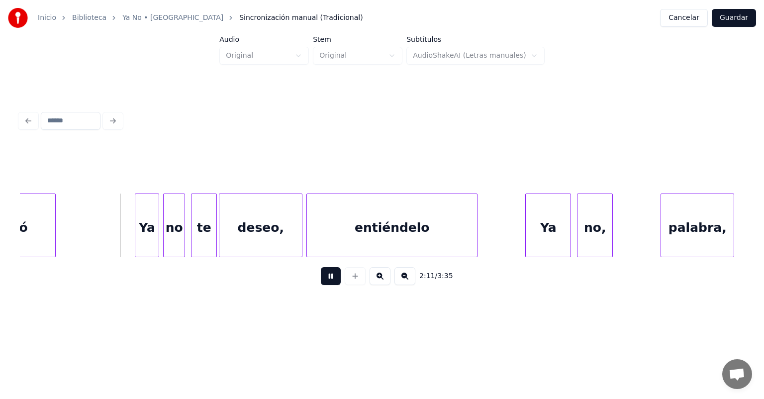
click at [137, 241] on div "Ya" at bounding box center [147, 228] width 24 height 68
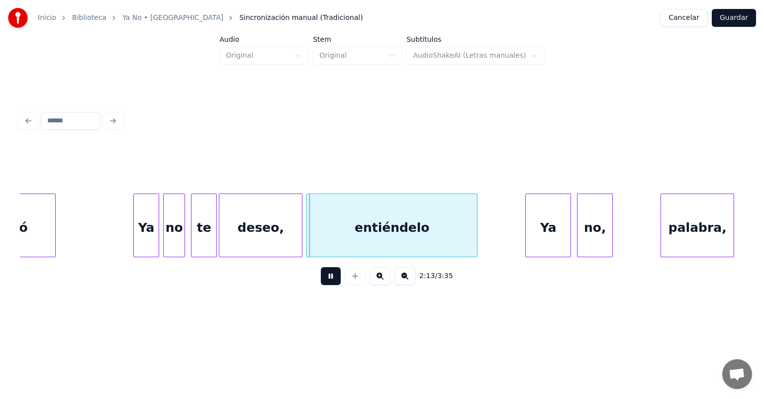
click at [677, 225] on div "palabra," at bounding box center [697, 228] width 73 height 68
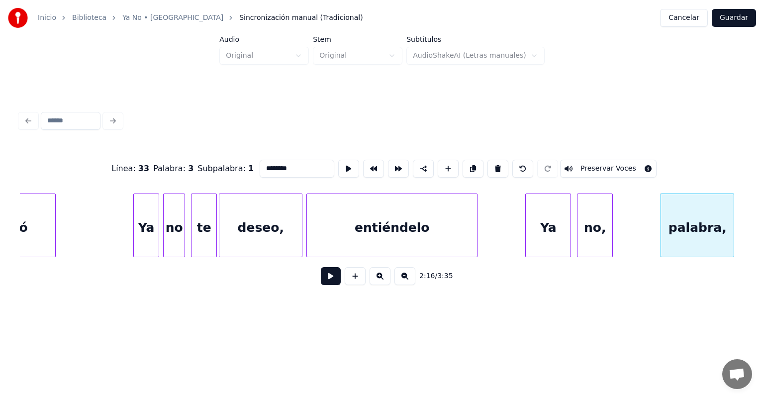
click at [321, 283] on button at bounding box center [331, 276] width 20 height 18
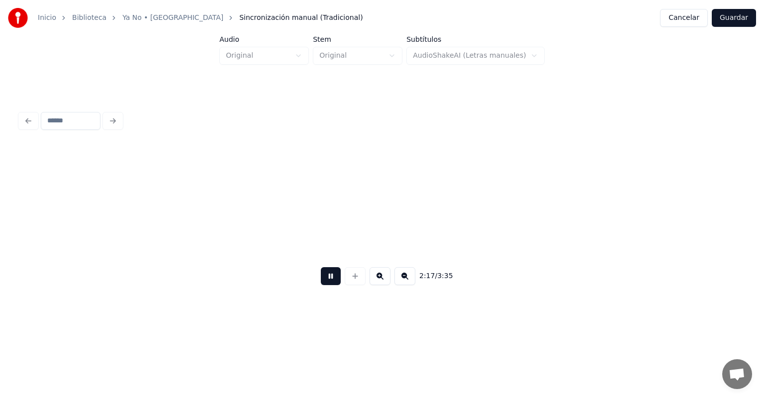
scroll to position [0, 13706]
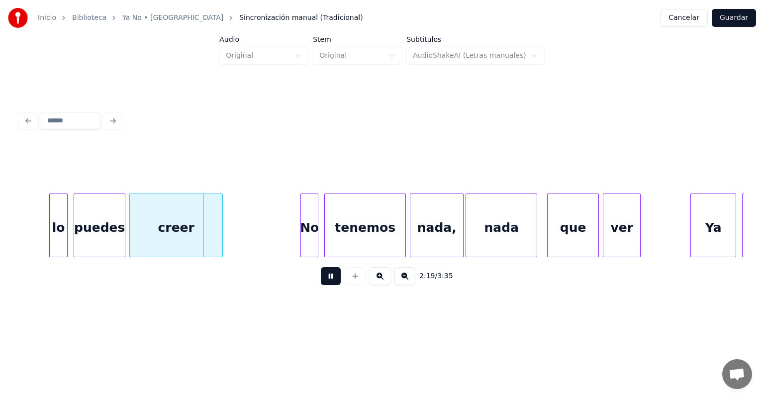
click at [51, 240] on div "lo" at bounding box center [58, 228] width 17 height 68
click at [302, 237] on div at bounding box center [301, 225] width 3 height 63
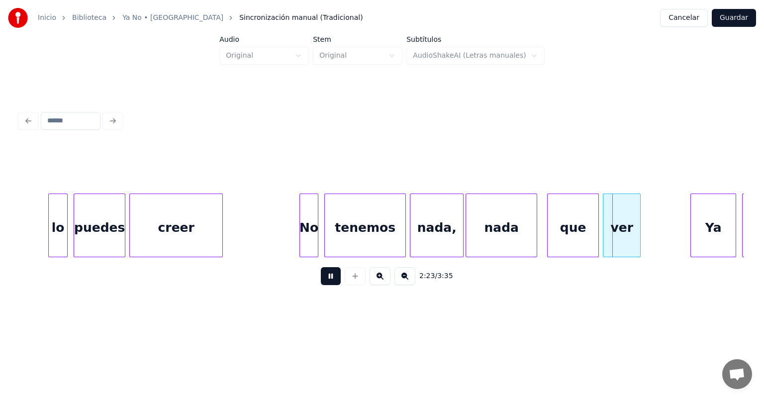
click at [548, 240] on div "que" at bounding box center [573, 228] width 51 height 68
click at [691, 228] on div "Ya" at bounding box center [714, 228] width 46 height 68
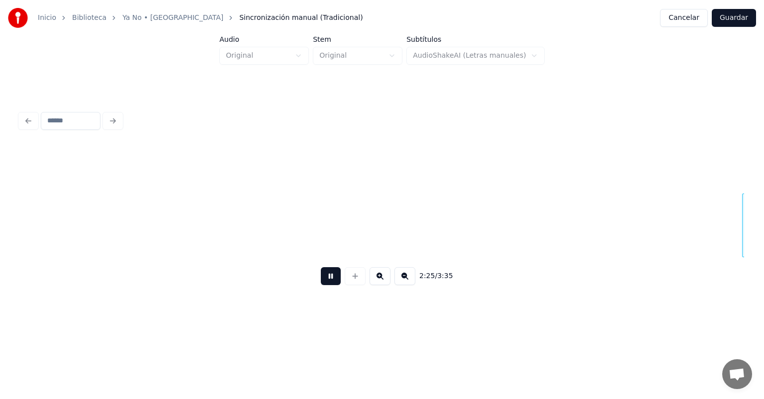
scroll to position [0, 14432]
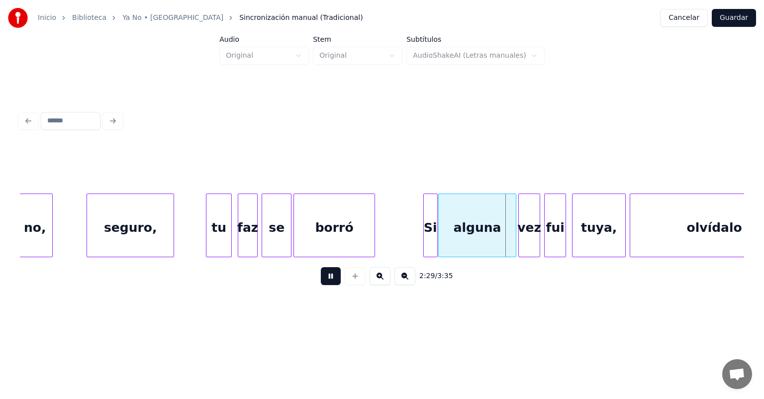
click at [442, 243] on div "alguna" at bounding box center [477, 228] width 77 height 68
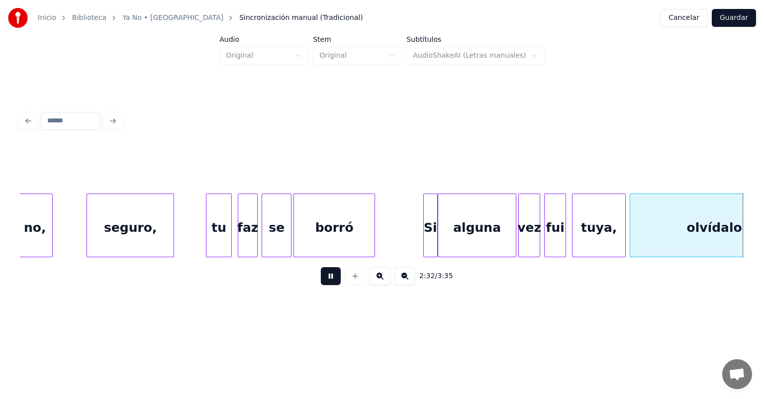
scroll to position [0, 15158]
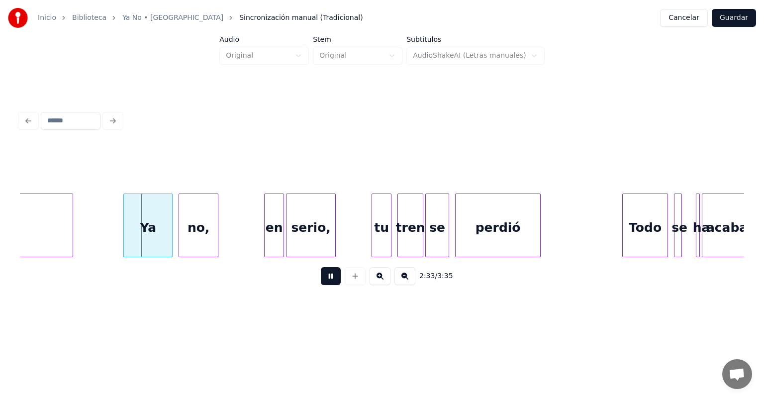
click at [126, 235] on div at bounding box center [125, 225] width 3 height 63
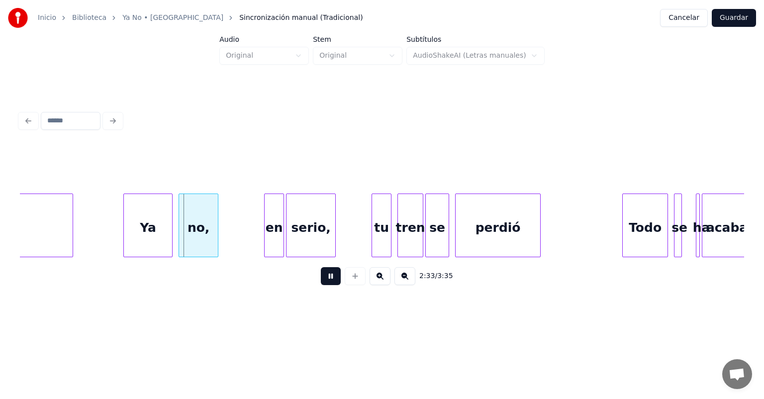
click at [266, 234] on div "en" at bounding box center [274, 228] width 19 height 68
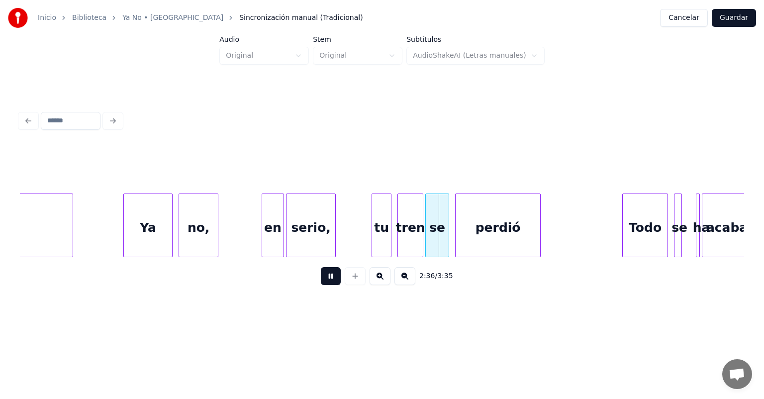
click at [624, 226] on div "Todo" at bounding box center [645, 228] width 45 height 68
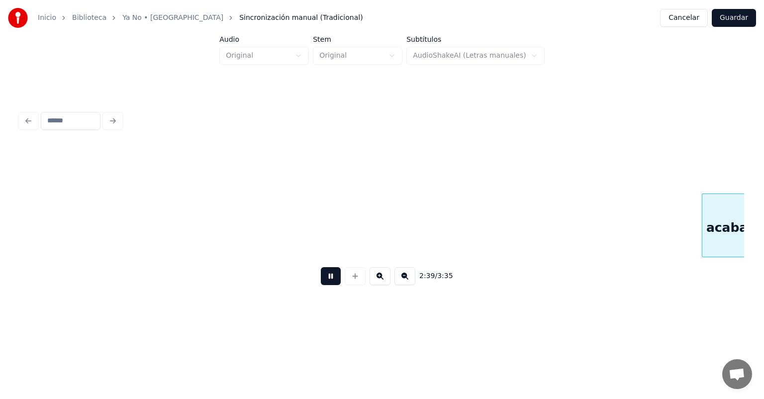
scroll to position [0, 15883]
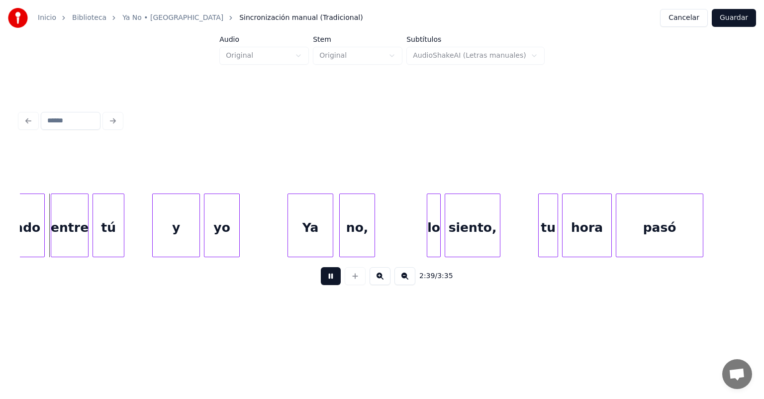
click at [323, 279] on button at bounding box center [331, 276] width 20 height 18
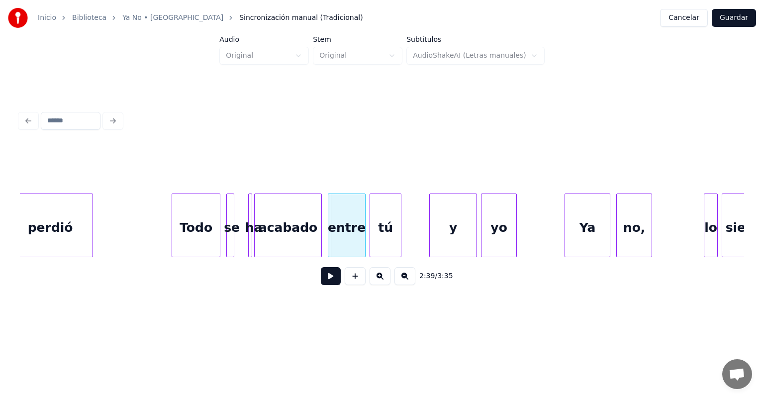
scroll to position [0, 15600]
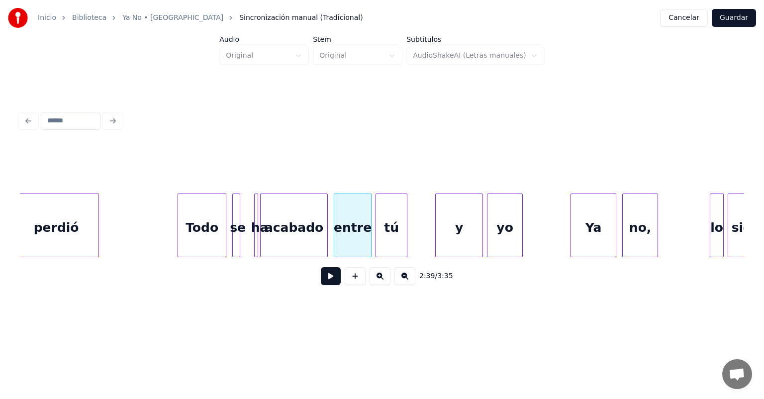
click at [237, 231] on div at bounding box center [238, 225] width 3 height 63
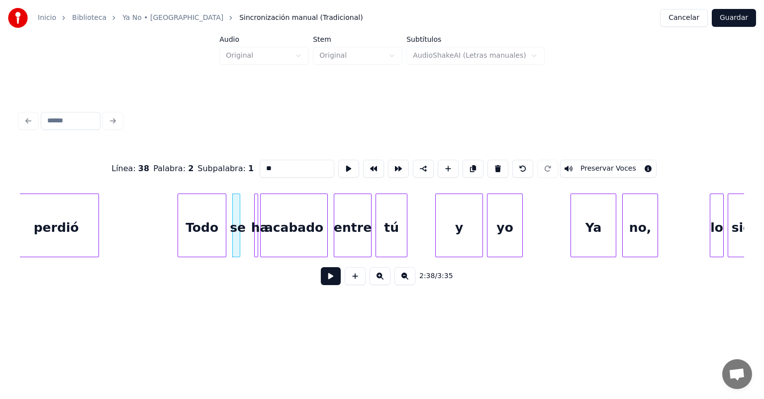
click at [321, 279] on button at bounding box center [331, 276] width 20 height 18
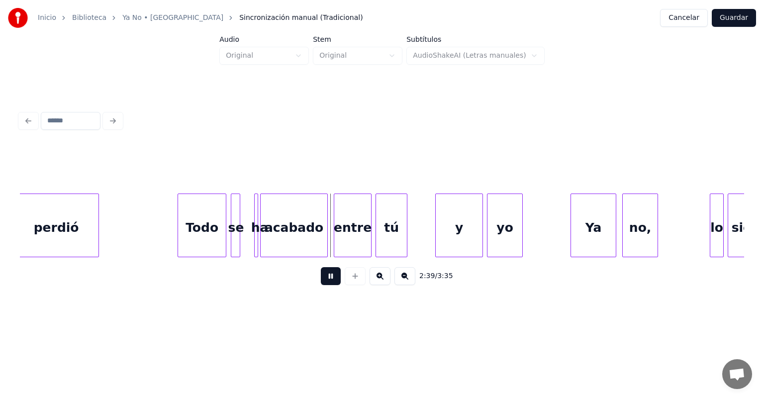
click at [234, 238] on div "se" at bounding box center [236, 228] width 10 height 68
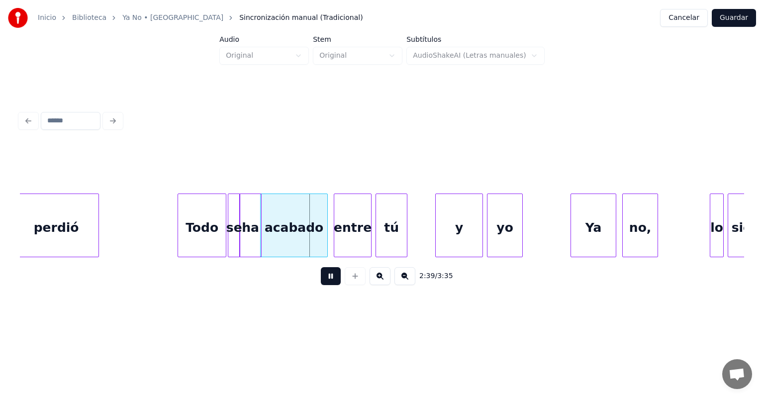
click at [244, 239] on div "ha" at bounding box center [250, 228] width 21 height 68
click at [255, 241] on div at bounding box center [256, 225] width 3 height 63
click at [205, 236] on div "Todo" at bounding box center [202, 228] width 48 height 68
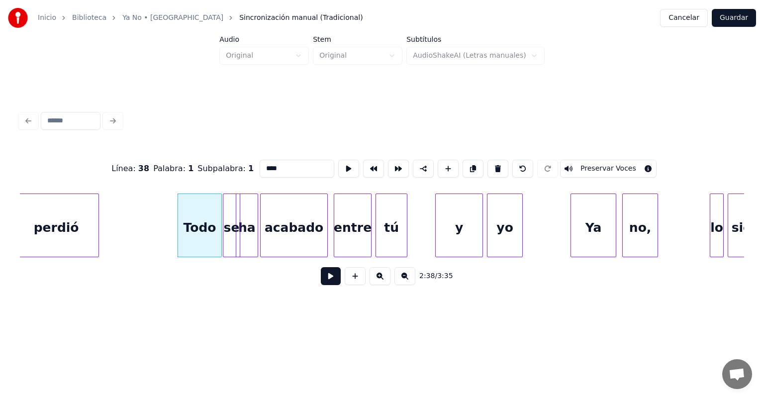
click at [230, 241] on div "se" at bounding box center [231, 228] width 16 height 68
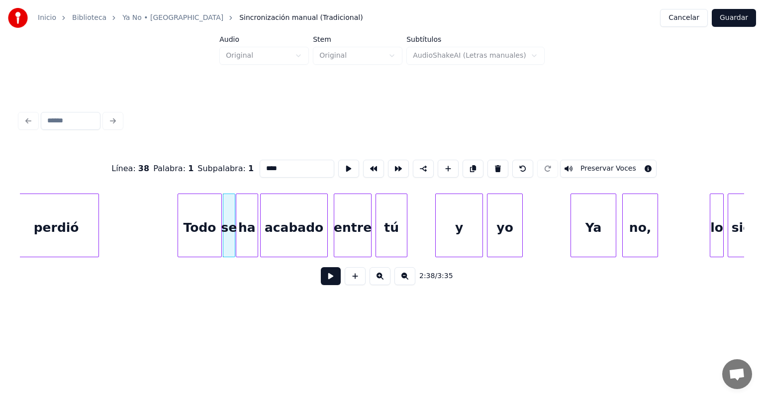
click at [321, 281] on button at bounding box center [331, 276] width 20 height 18
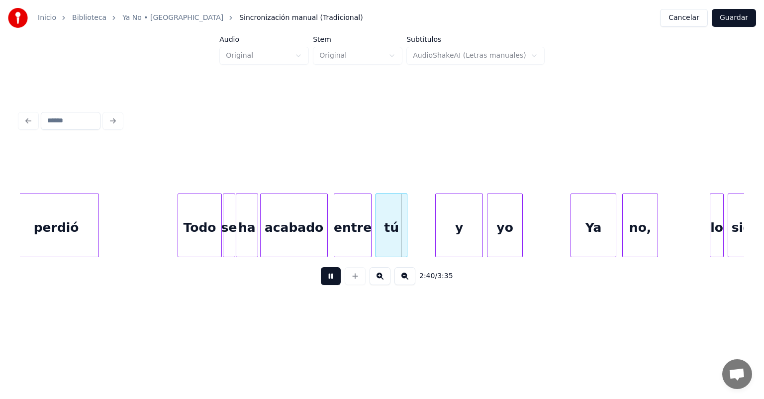
click at [436, 235] on div "y" at bounding box center [459, 228] width 47 height 68
click at [490, 235] on div "yo" at bounding box center [505, 228] width 35 height 68
click at [572, 234] on div "Ya" at bounding box center [593, 228] width 45 height 68
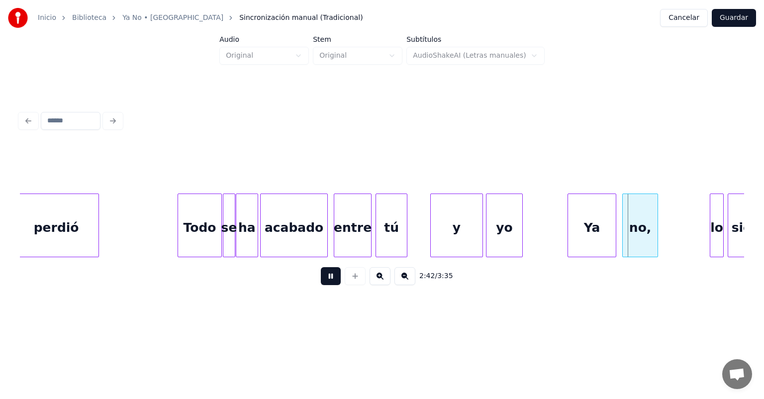
click at [625, 230] on div "no," at bounding box center [640, 228] width 35 height 68
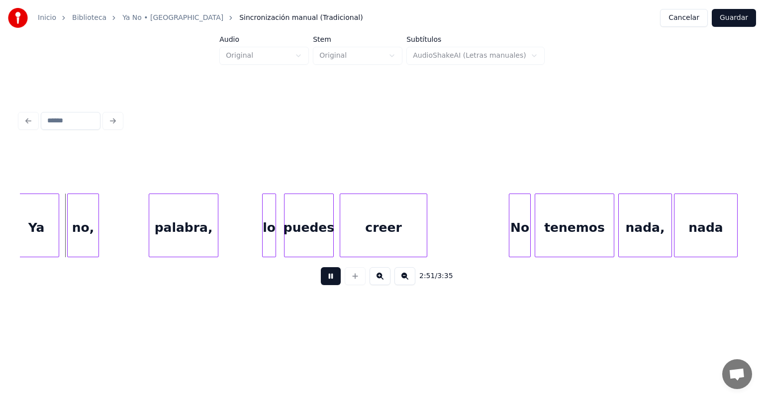
click at [36, 224] on div "Ya" at bounding box center [36, 228] width 45 height 68
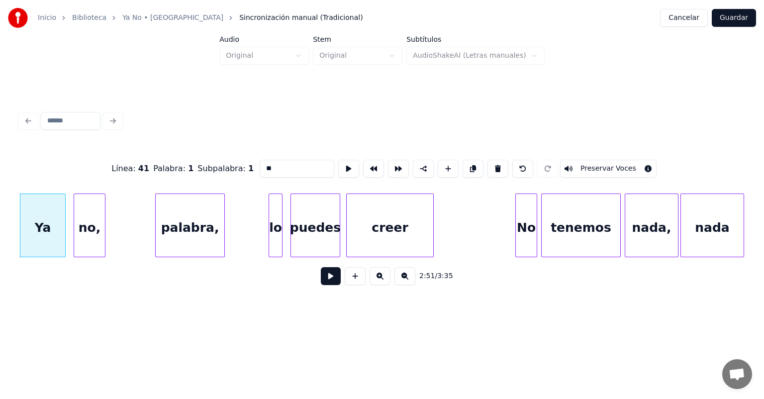
click at [156, 235] on div at bounding box center [157, 225] width 3 height 63
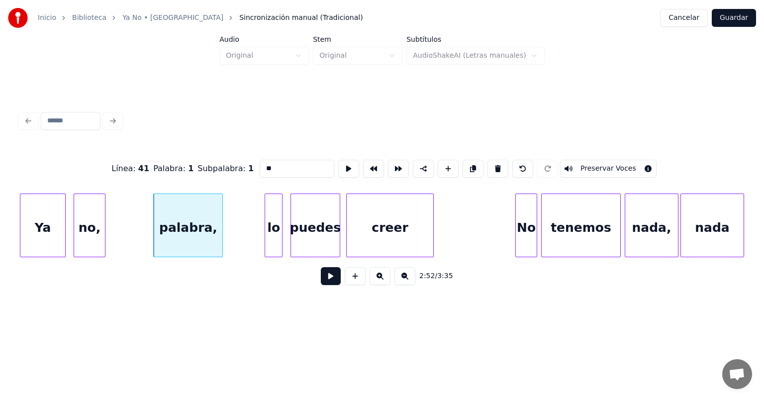
click at [271, 232] on div "lo" at bounding box center [273, 228] width 17 height 68
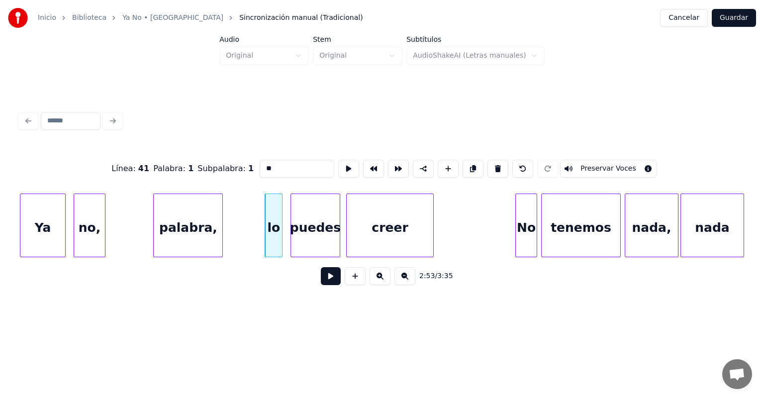
click at [302, 235] on div "puedes" at bounding box center [315, 228] width 49 height 68
type input "******"
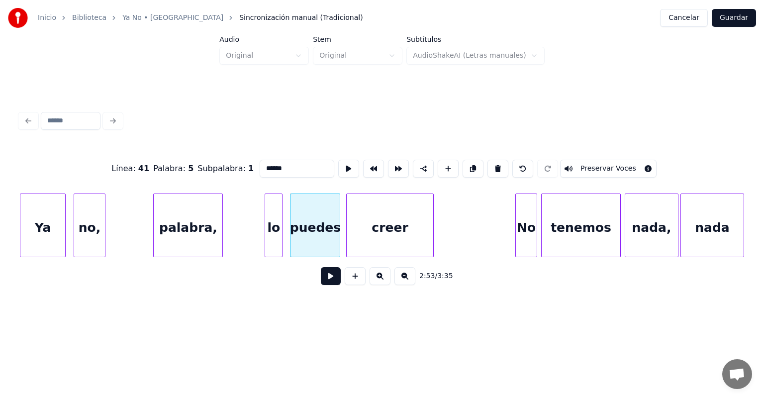
click at [321, 281] on button at bounding box center [331, 276] width 20 height 18
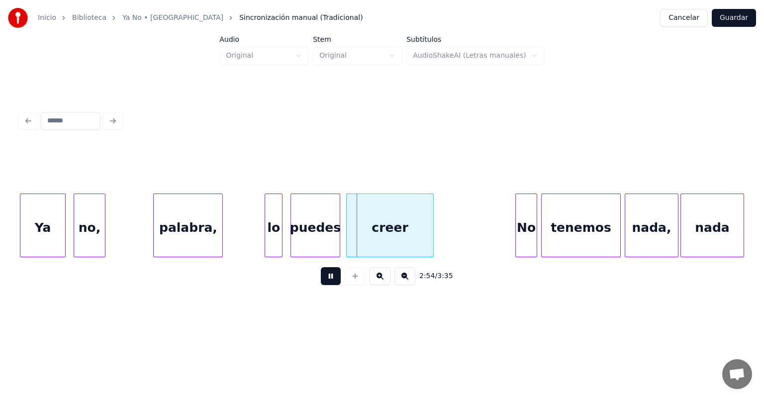
click at [517, 226] on div "No" at bounding box center [526, 228] width 21 height 68
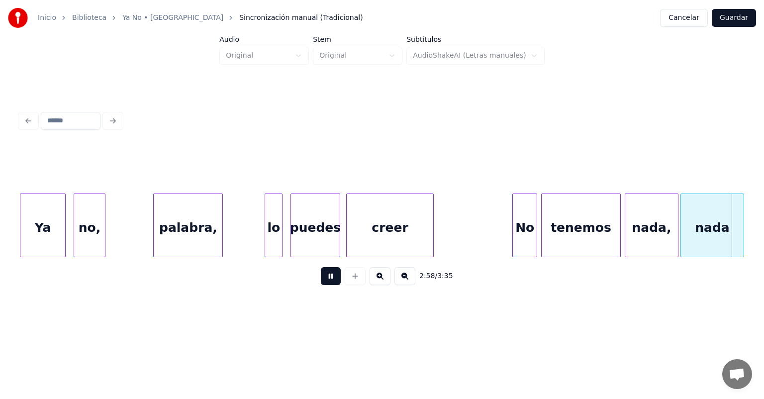
scroll to position [0, 17767]
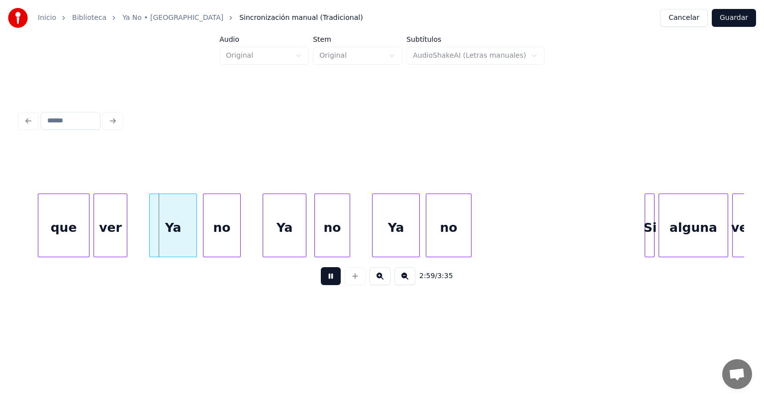
click at [150, 232] on div at bounding box center [151, 225] width 3 height 63
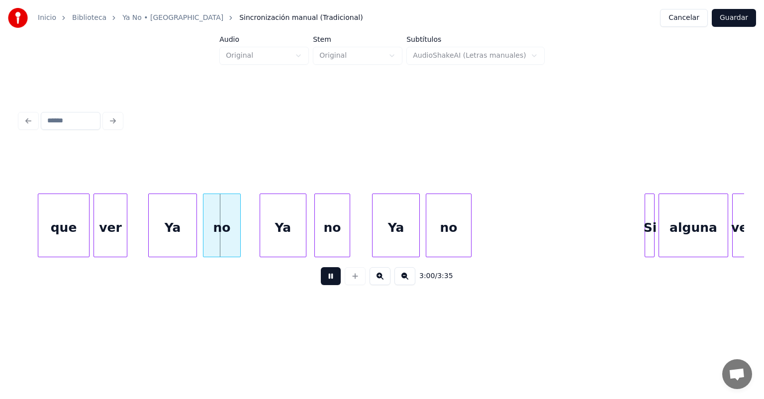
click at [264, 235] on div "Ya" at bounding box center [283, 228] width 46 height 68
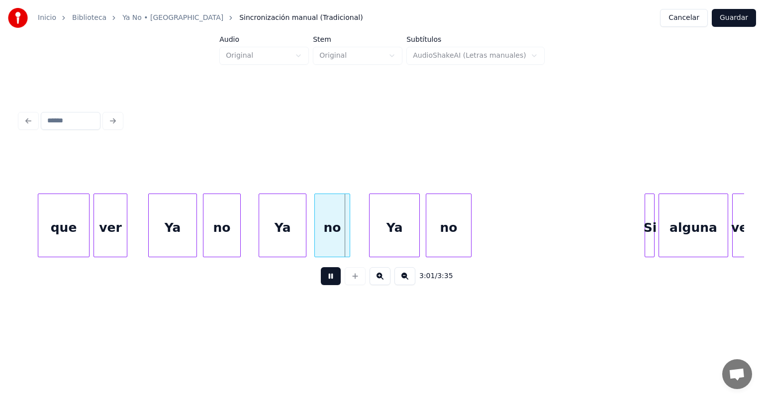
click at [374, 234] on div "Ya" at bounding box center [395, 228] width 50 height 68
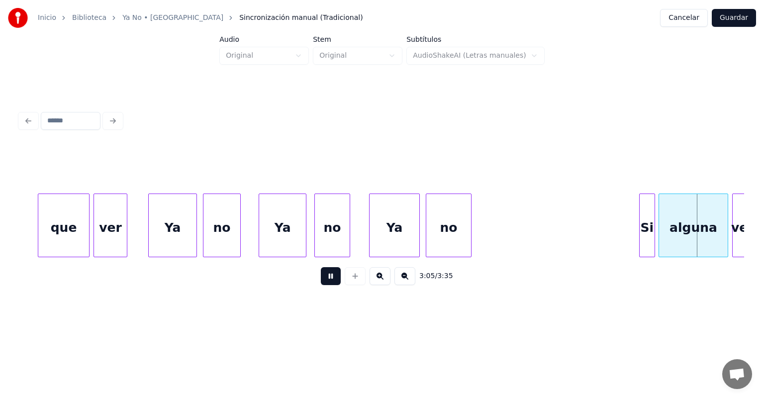
click at [645, 230] on div "Si" at bounding box center [647, 228] width 15 height 68
click at [641, 232] on div "Si" at bounding box center [648, 228] width 16 height 68
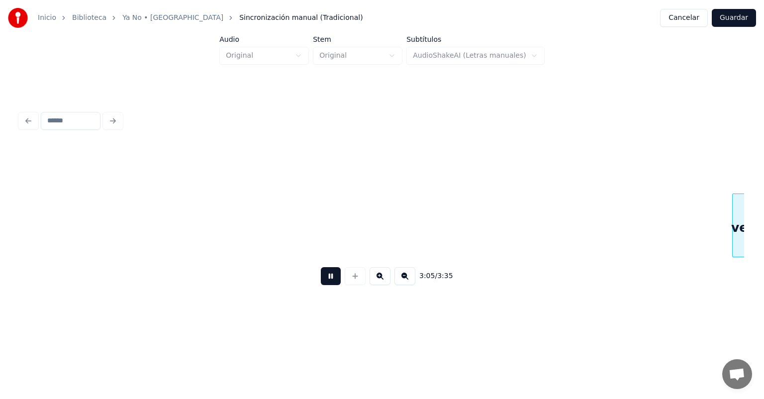
scroll to position [0, 18491]
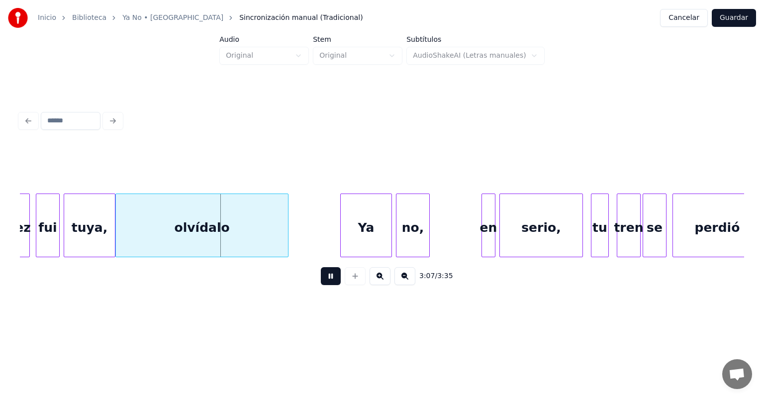
click at [342, 234] on div "Ya" at bounding box center [366, 228] width 51 height 68
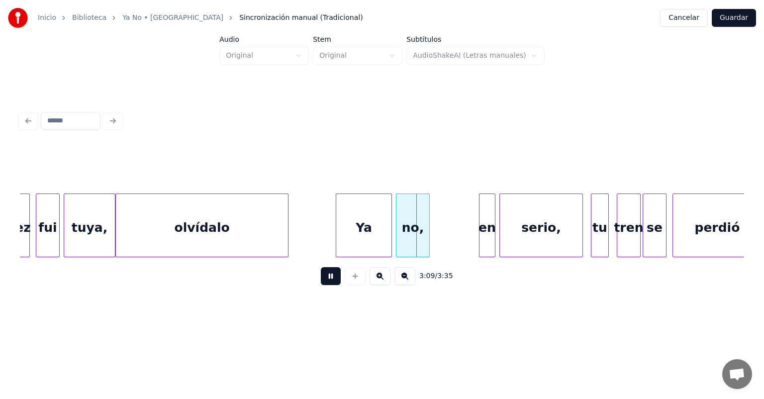
click at [484, 234] on div "en" at bounding box center [487, 228] width 15 height 68
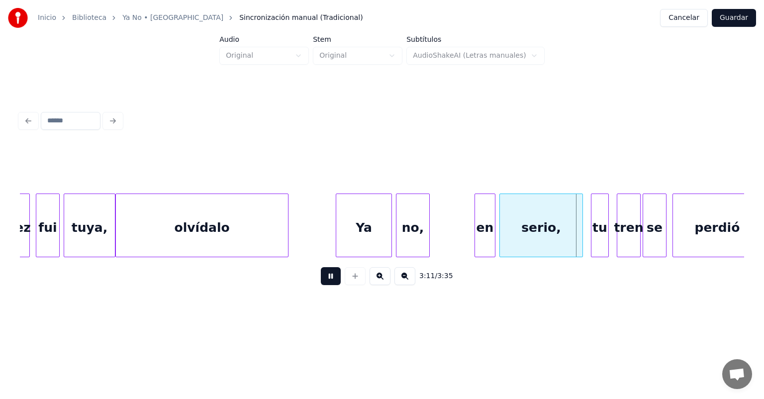
click at [593, 233] on div "tu" at bounding box center [600, 228] width 17 height 68
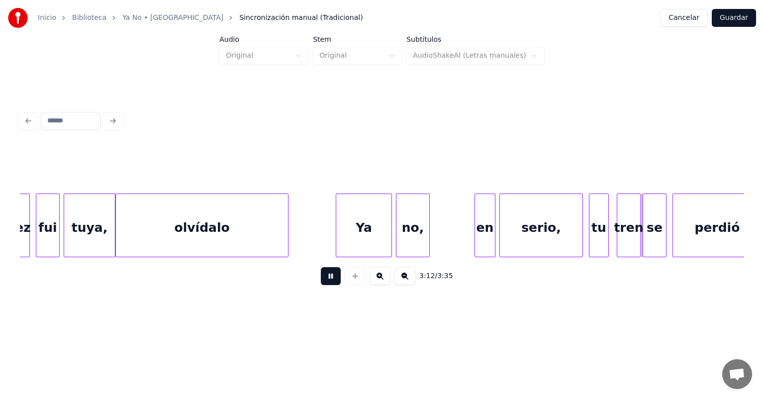
click at [618, 234] on div "tren" at bounding box center [628, 228] width 23 height 68
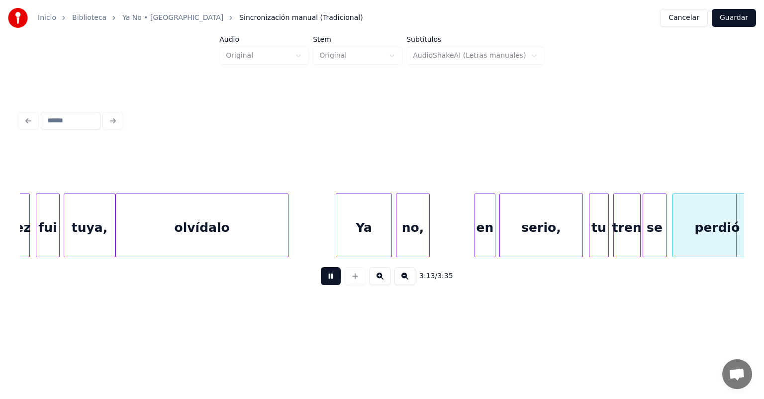
scroll to position [0, 19217]
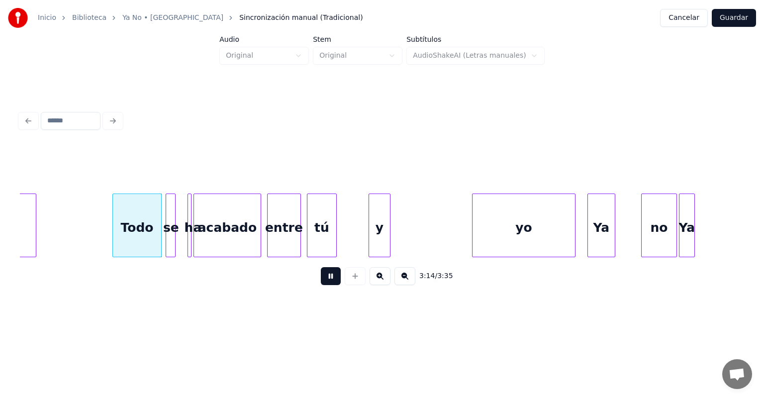
click at [116, 230] on div "Todo" at bounding box center [137, 228] width 48 height 68
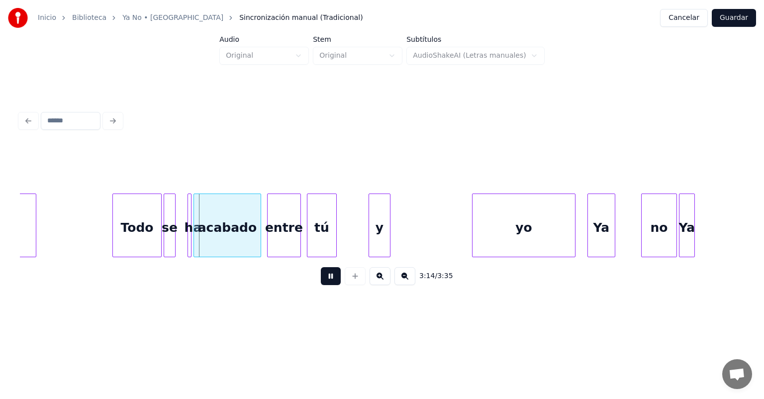
click at [166, 233] on div "se" at bounding box center [169, 228] width 11 height 68
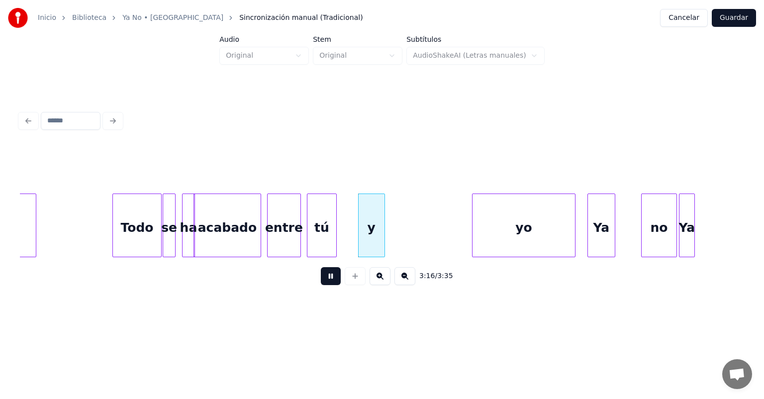
click at [375, 239] on div "y" at bounding box center [372, 228] width 26 height 68
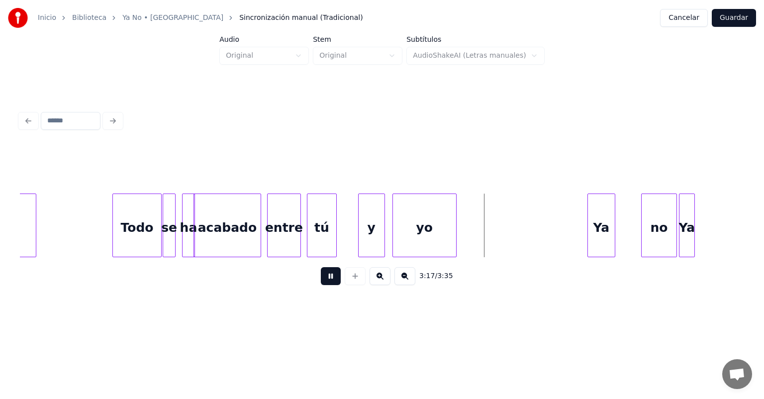
click at [424, 231] on div "yo" at bounding box center [424, 228] width 63 height 68
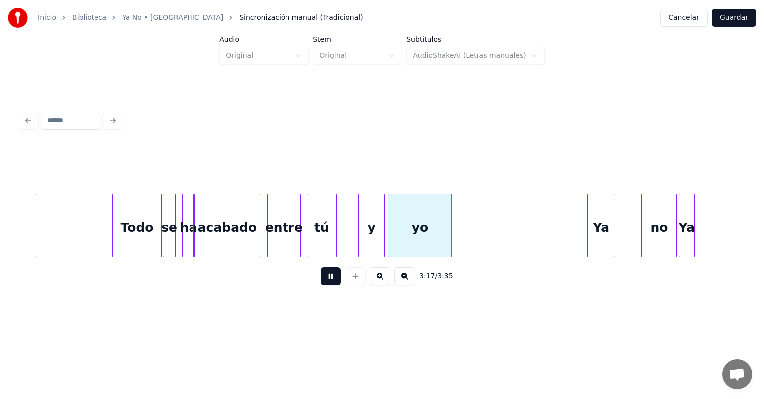
click at [425, 233] on div "yo" at bounding box center [420, 228] width 63 height 68
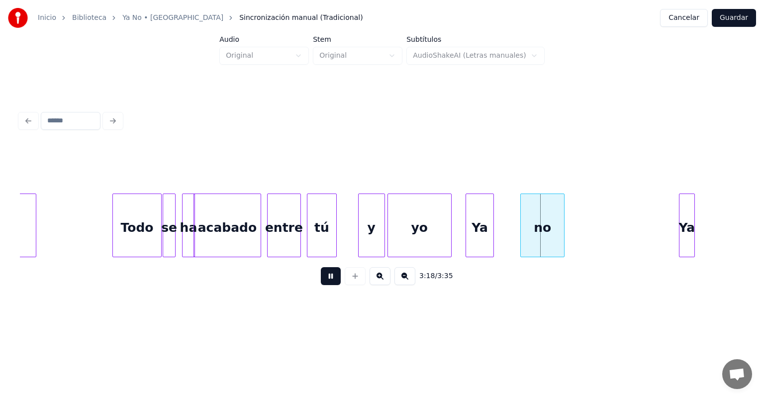
click at [522, 236] on div "no" at bounding box center [542, 228] width 43 height 68
click at [562, 237] on div "no" at bounding box center [540, 228] width 48 height 68
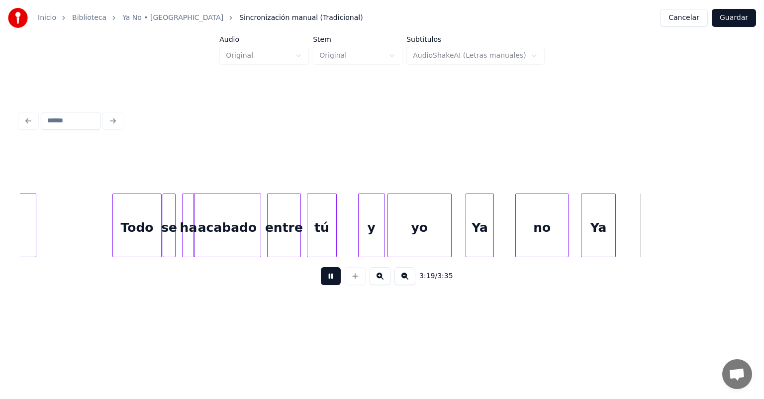
click at [327, 285] on button at bounding box center [331, 276] width 20 height 18
click at [674, 262] on div "3:19 / 3:35" at bounding box center [382, 276] width 724 height 38
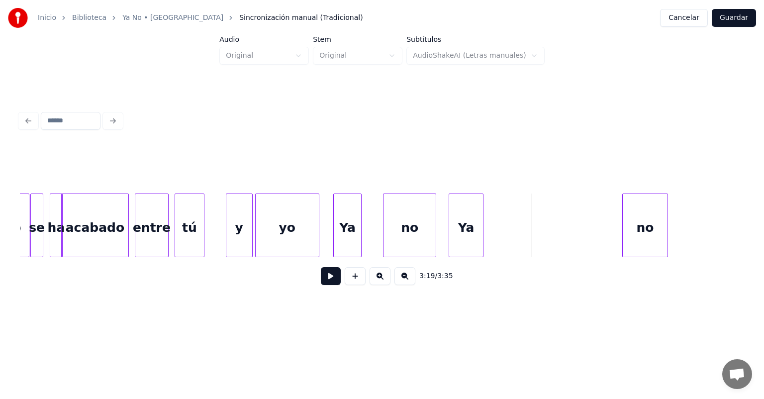
scroll to position [0, 19373]
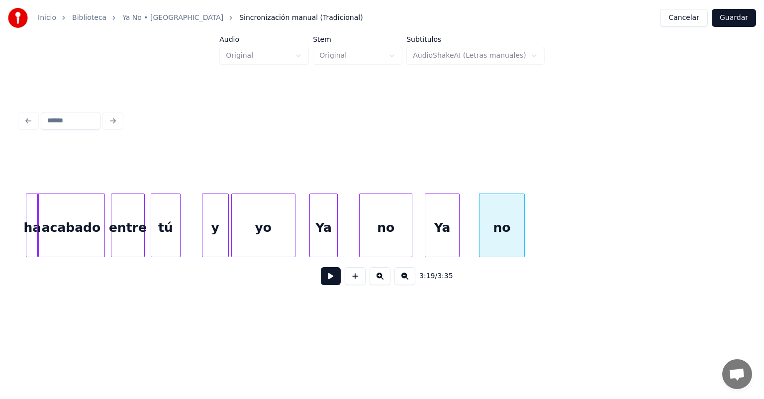
click at [328, 281] on button at bounding box center [331, 276] width 20 height 18
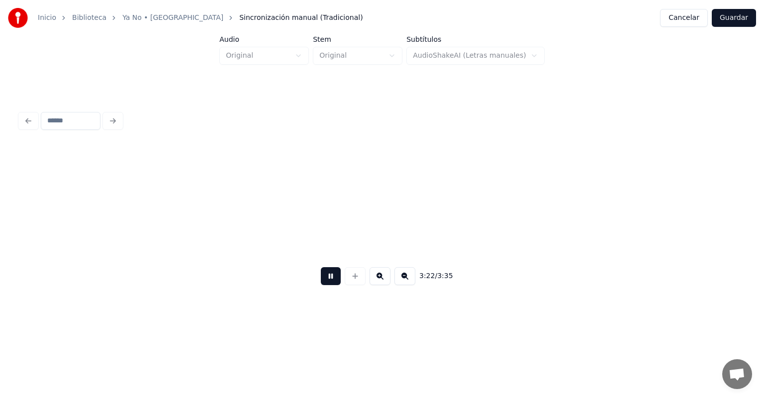
scroll to position [0, 20099]
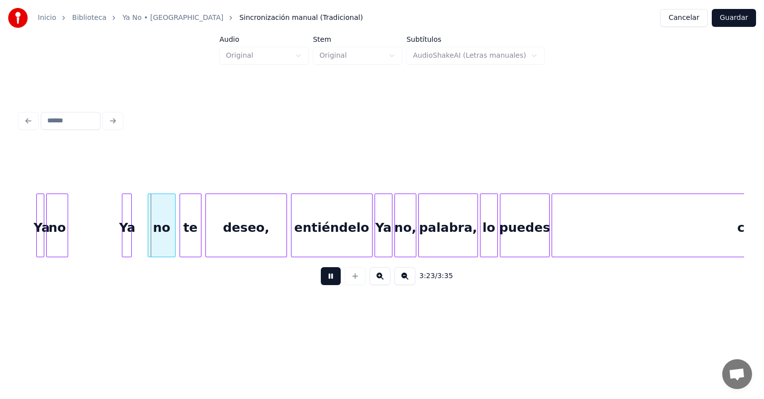
click at [293, 282] on div "3:23 / 3:35" at bounding box center [382, 276] width 709 height 22
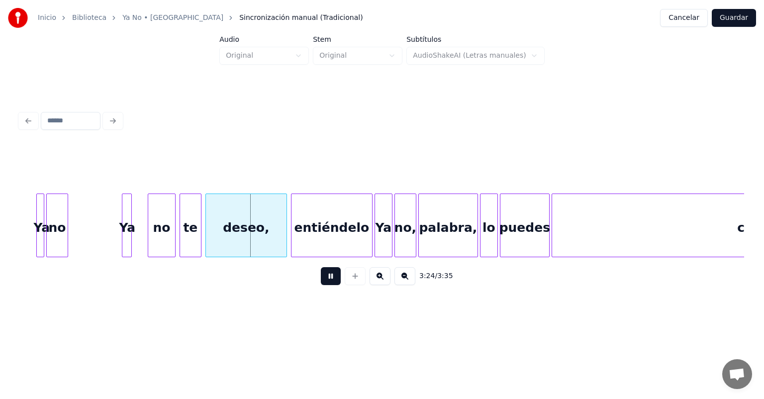
click at [321, 282] on button at bounding box center [331, 276] width 20 height 18
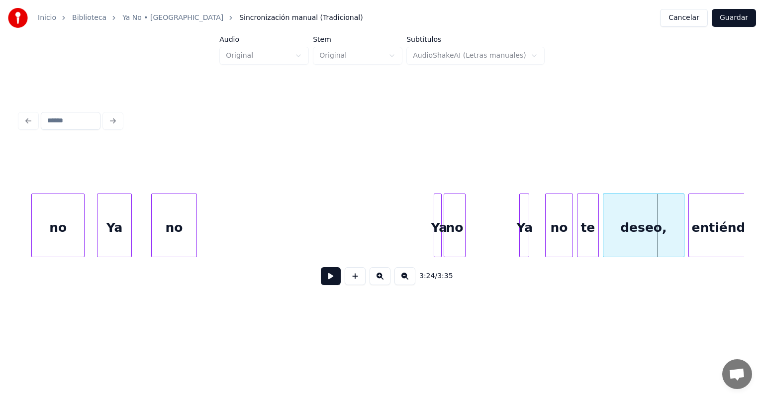
scroll to position [0, 19689]
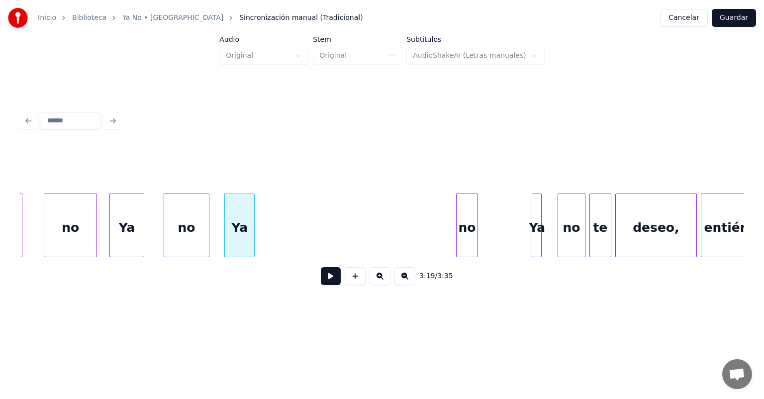
click at [178, 231] on div "no" at bounding box center [186, 228] width 45 height 68
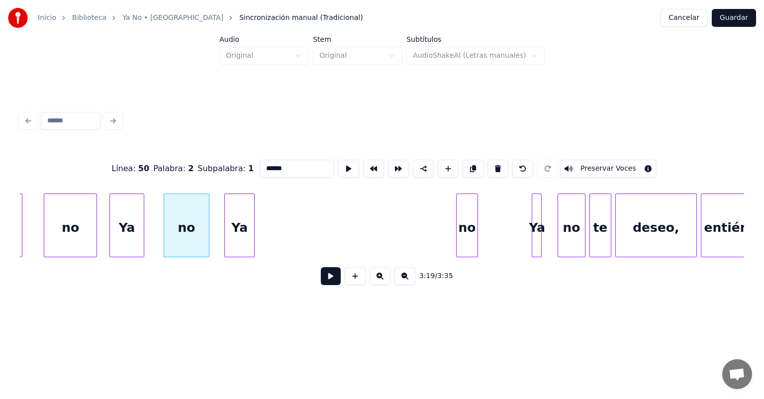
type input "**"
click at [321, 282] on button at bounding box center [331, 276] width 20 height 18
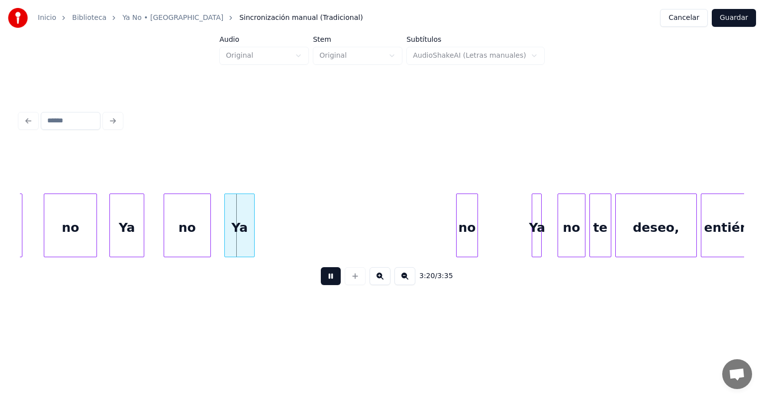
click at [208, 242] on div at bounding box center [208, 225] width 3 height 63
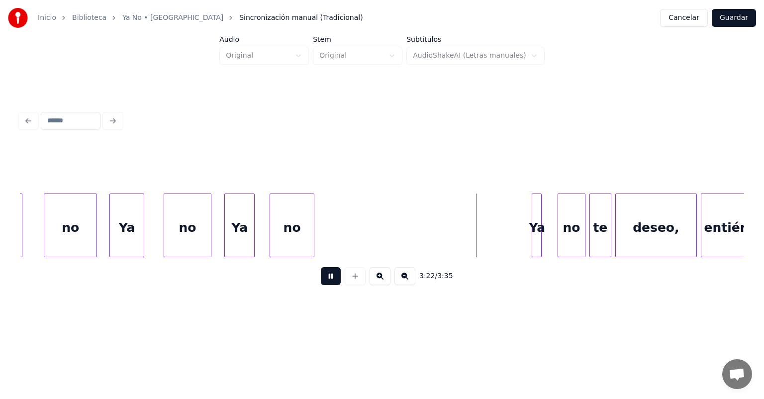
click at [325, 283] on button at bounding box center [331, 276] width 20 height 18
click at [321, 285] on button at bounding box center [331, 276] width 20 height 18
click at [321, 282] on button at bounding box center [331, 276] width 20 height 18
click at [322, 285] on button at bounding box center [331, 276] width 20 height 18
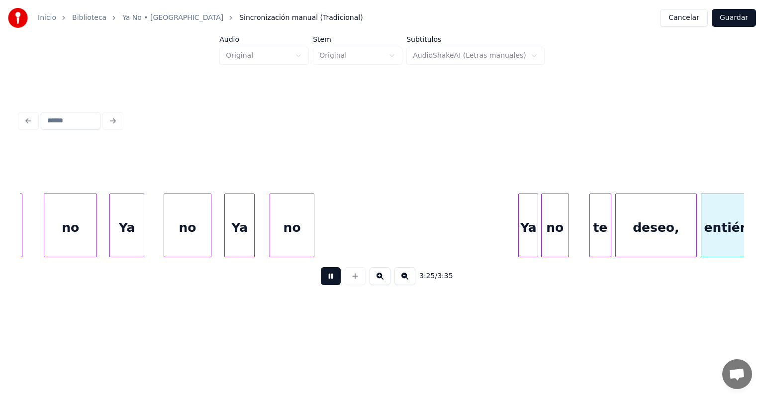
scroll to position [0, 20414]
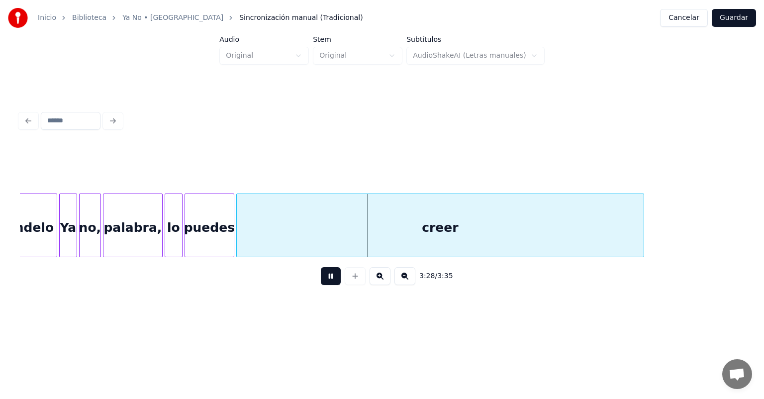
click at [324, 280] on button at bounding box center [331, 276] width 20 height 18
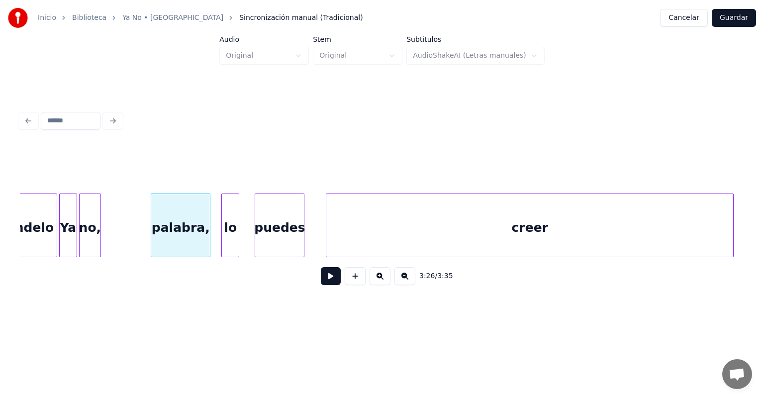
click at [321, 282] on button at bounding box center [331, 276] width 20 height 18
click at [321, 283] on button at bounding box center [331, 276] width 20 height 18
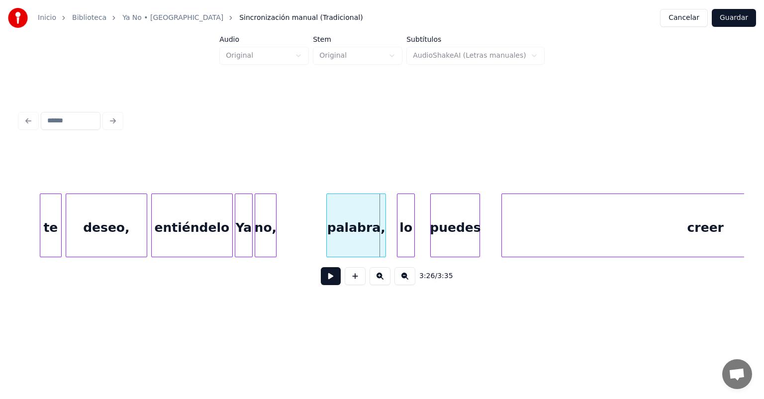
scroll to position [0, 20224]
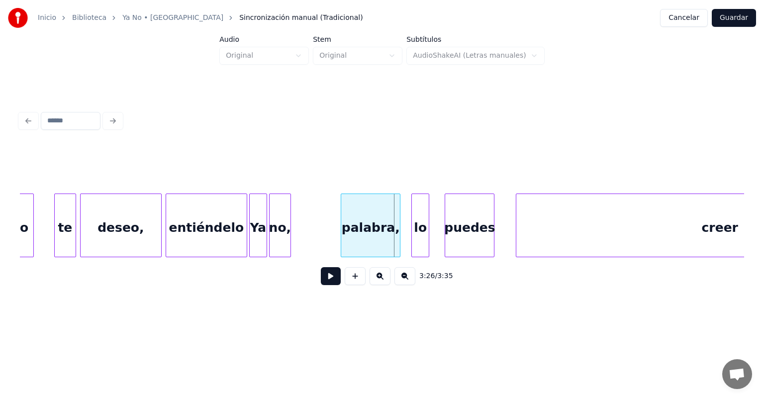
click at [185, 232] on div "entiéndelo" at bounding box center [206, 228] width 81 height 68
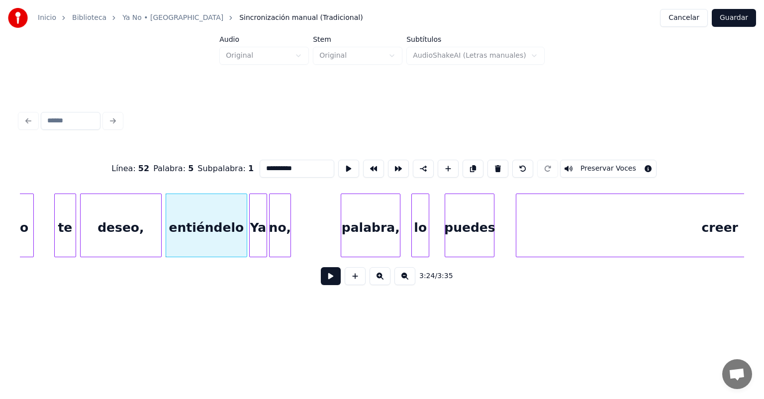
click at [321, 278] on button at bounding box center [331, 276] width 20 height 18
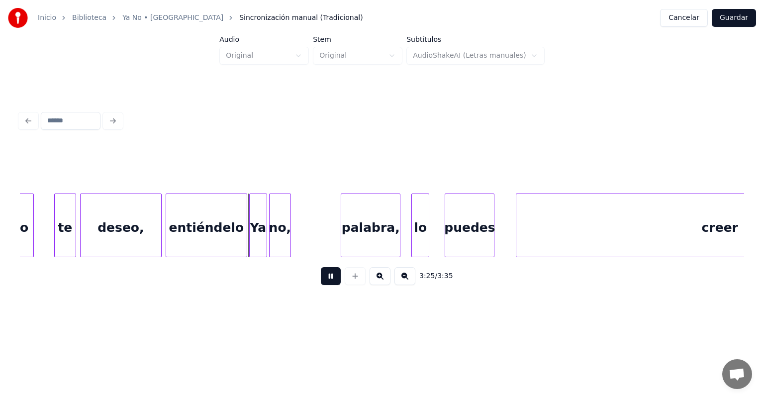
click at [321, 284] on button at bounding box center [331, 276] width 20 height 18
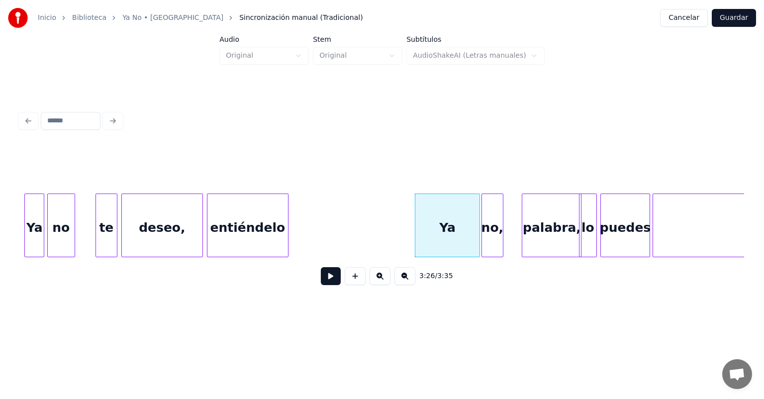
scroll to position [0, 20181]
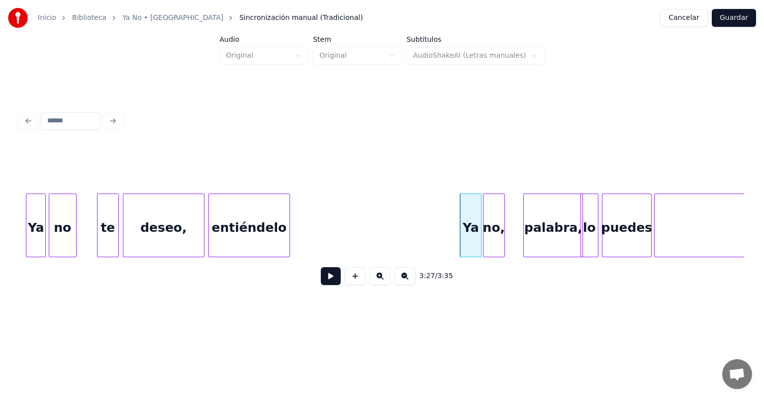
click at [248, 221] on div "entiéndelo" at bounding box center [249, 228] width 81 height 68
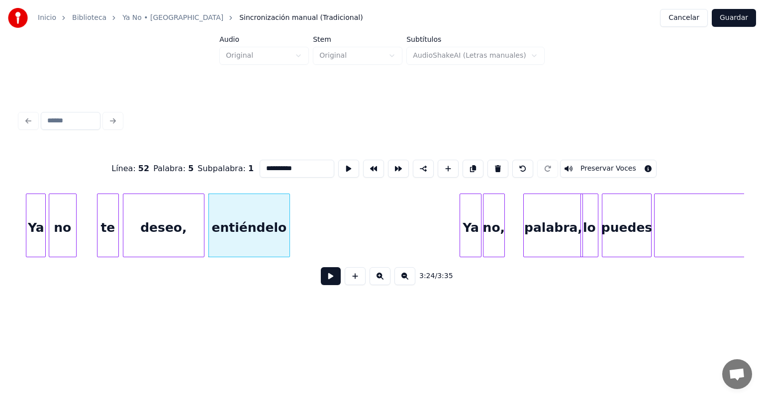
click at [321, 276] on button at bounding box center [331, 276] width 20 height 18
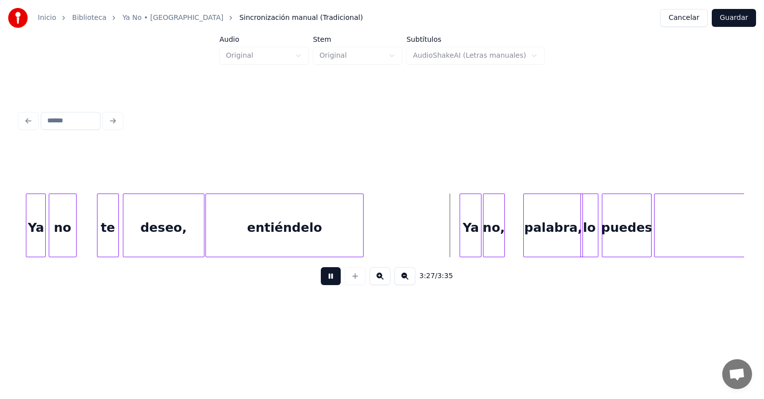
click at [322, 280] on button at bounding box center [331, 276] width 20 height 18
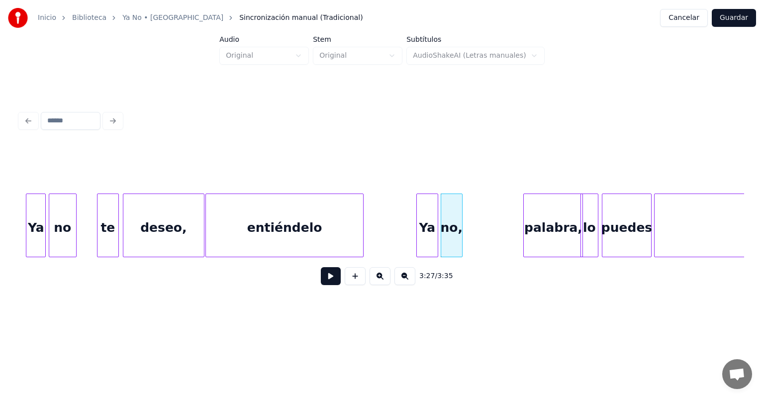
click at [321, 285] on button at bounding box center [331, 276] width 20 height 18
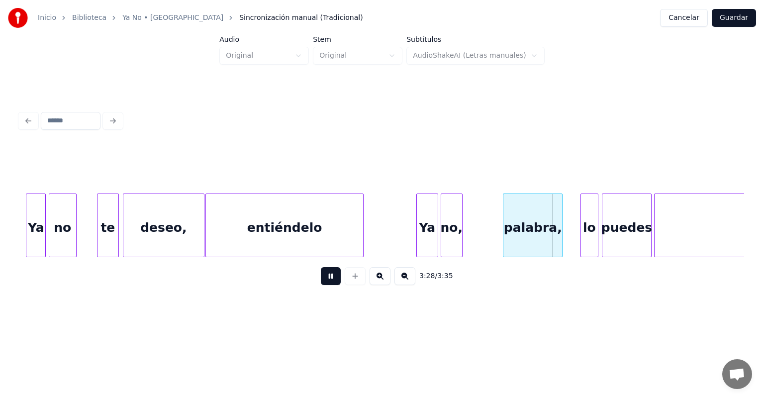
click at [323, 285] on button at bounding box center [331, 276] width 20 height 18
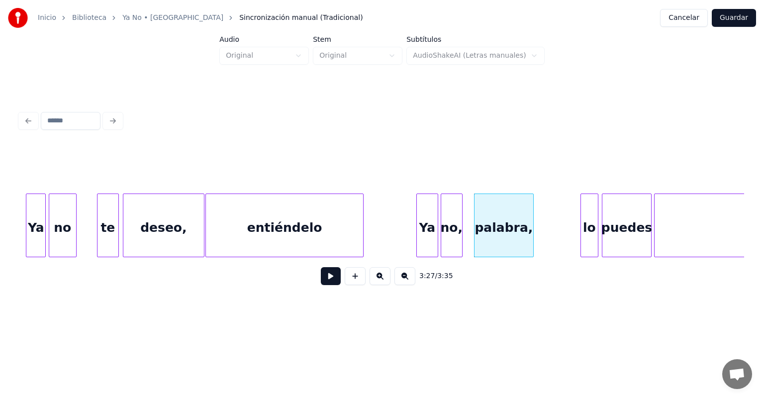
click at [327, 284] on button at bounding box center [331, 276] width 20 height 18
click at [321, 281] on button at bounding box center [331, 276] width 20 height 18
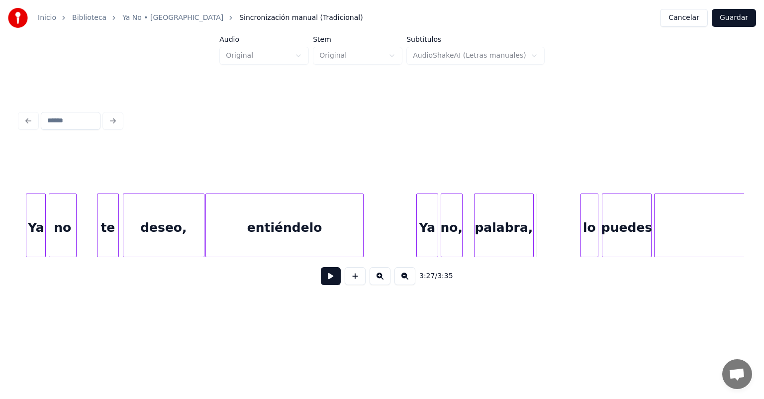
click at [321, 282] on button at bounding box center [331, 276] width 20 height 18
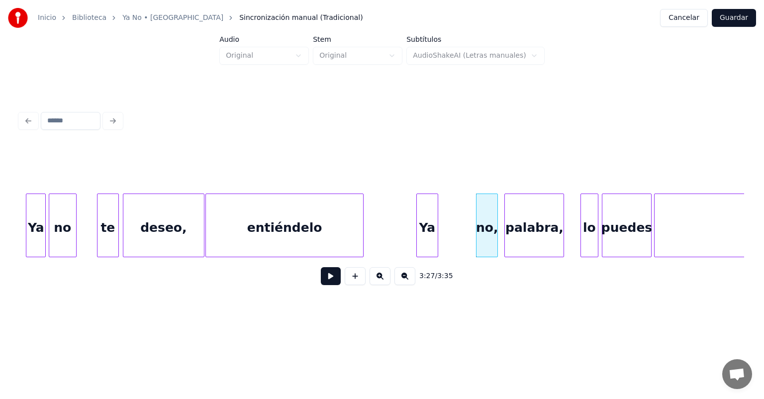
click at [321, 278] on button at bounding box center [331, 276] width 20 height 18
click at [326, 281] on button at bounding box center [331, 276] width 20 height 18
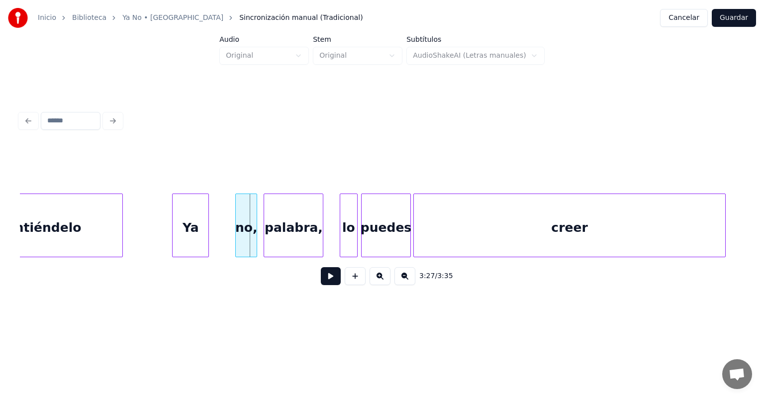
scroll to position [0, 20435]
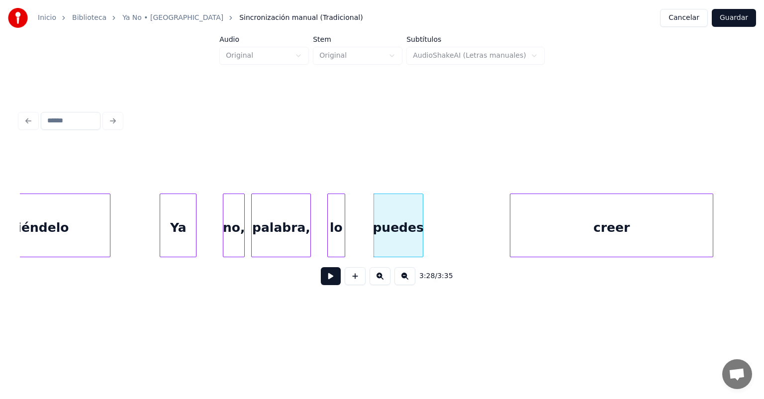
click at [282, 224] on div "palabra," at bounding box center [281, 228] width 59 height 68
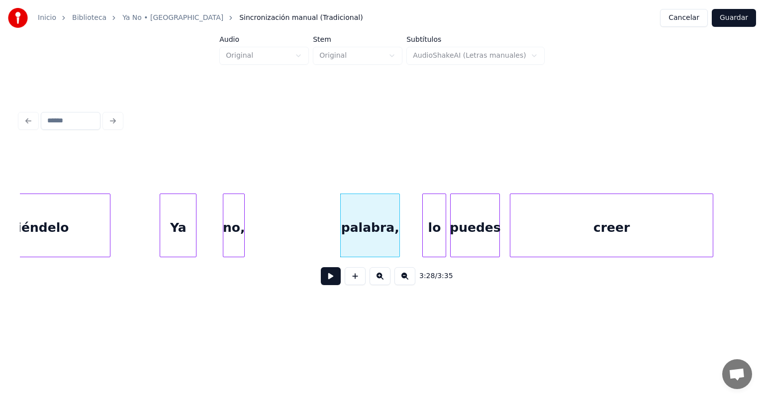
click at [321, 282] on button at bounding box center [331, 276] width 20 height 18
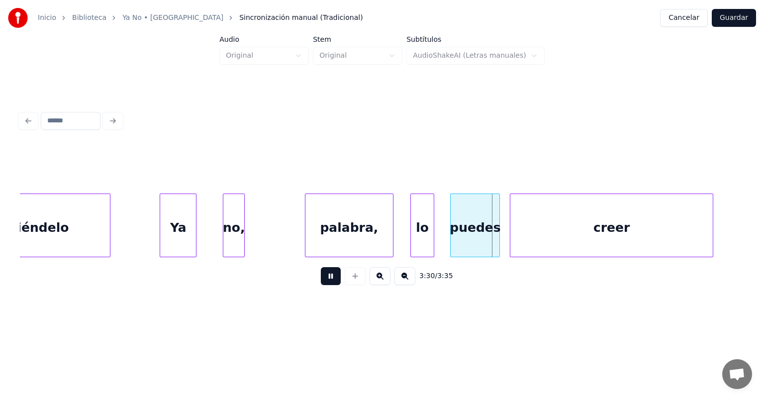
click at [452, 240] on div "puedes" at bounding box center [475, 228] width 49 height 68
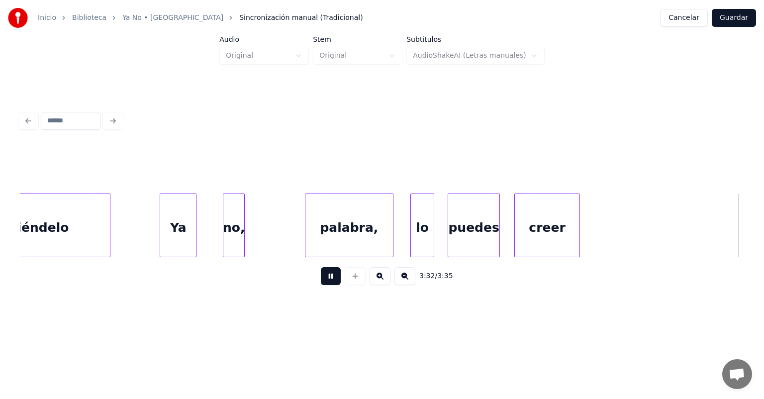
scroll to position [0, 20696]
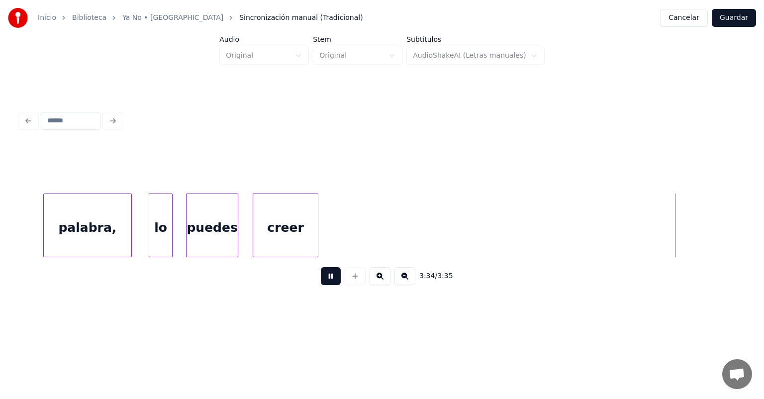
click at [737, 19] on button "Guardar" at bounding box center [734, 18] width 44 height 18
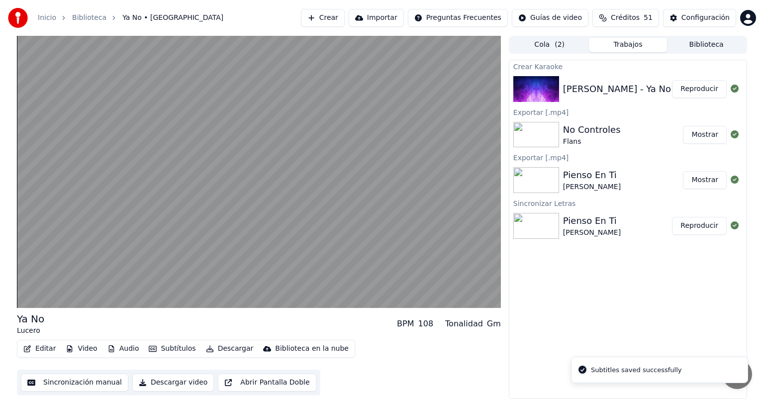
click at [52, 255] on video at bounding box center [259, 172] width 484 height 272
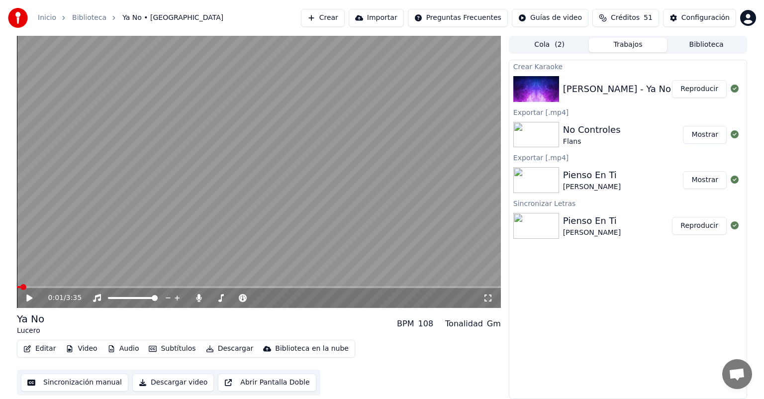
click at [196, 299] on icon at bounding box center [199, 298] width 10 height 8
click at [210, 351] on button "Descargar" at bounding box center [230, 349] width 56 height 14
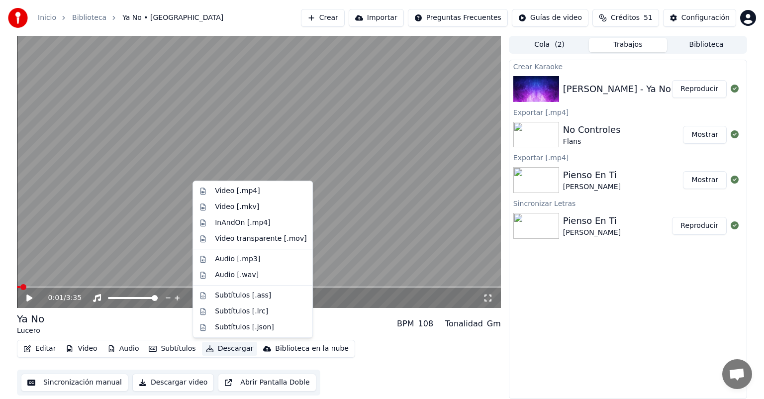
click at [229, 191] on div "Video [.mp4]" at bounding box center [237, 191] width 45 height 10
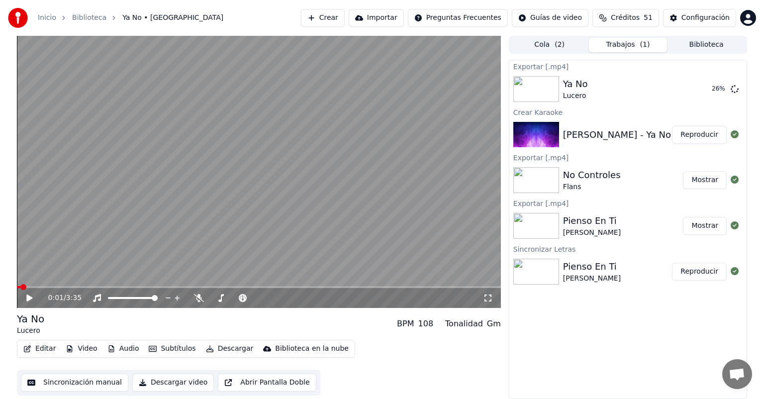
click at [692, 52] on div "Cola ( 2 ) Trabajos ( 1 ) Biblioteca" at bounding box center [628, 45] width 238 height 18
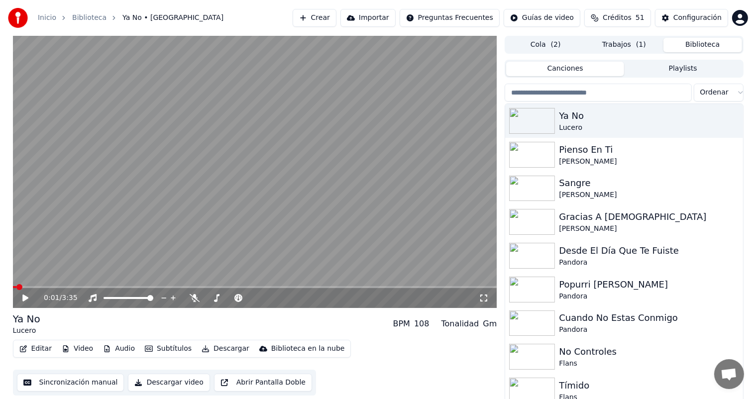
click at [698, 45] on button "Biblioteca" at bounding box center [702, 45] width 79 height 14
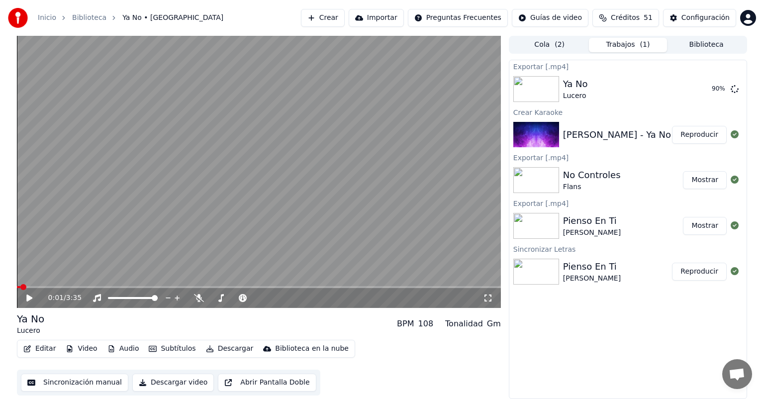
click at [603, 48] on button "Trabajos ( 1 )" at bounding box center [628, 45] width 79 height 14
